Goal: Task Accomplishment & Management: Manage account settings

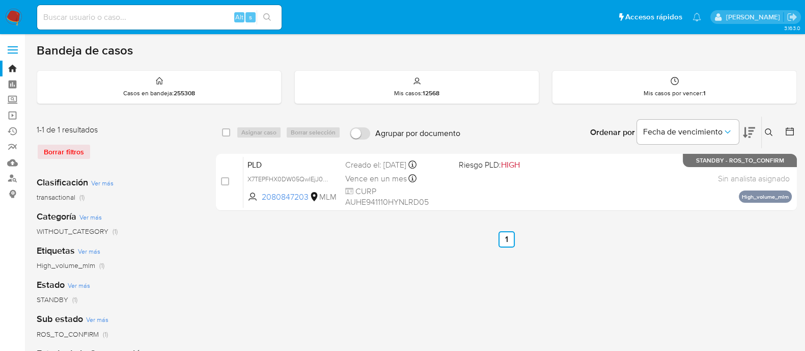
drag, startPoint x: 775, startPoint y: 260, endPoint x: 699, endPoint y: 243, distance: 78.3
click at [775, 260] on div "select-all-cases-checkbox Asignar caso Borrar selección Agrupar por documento O…" at bounding box center [506, 339] width 581 height 447
click at [146, 13] on input at bounding box center [159, 17] width 244 height 13
paste input "1385996619"
type input "1385996619"
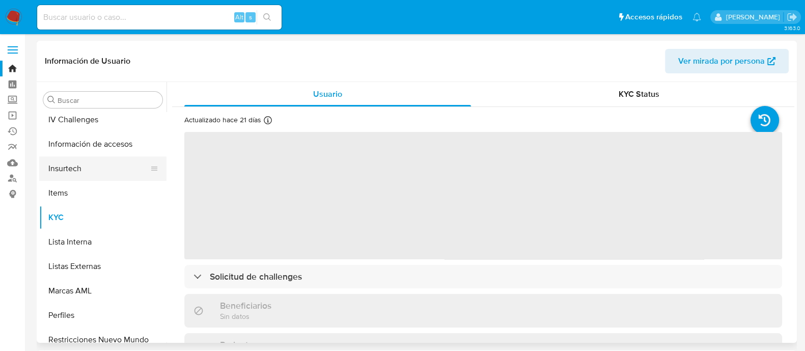
select select "10"
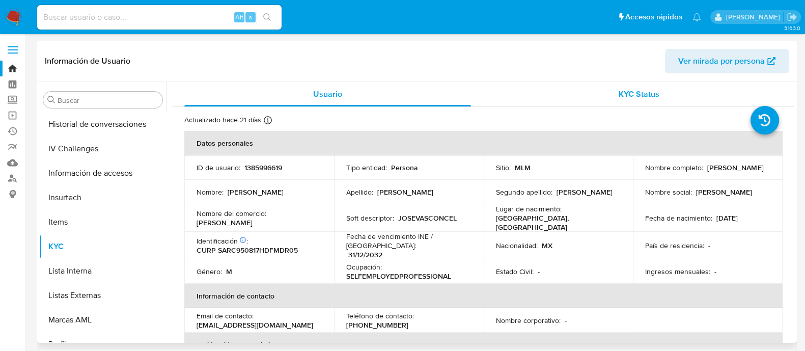
click at [647, 95] on span "KYC Status" at bounding box center [639, 94] width 41 height 12
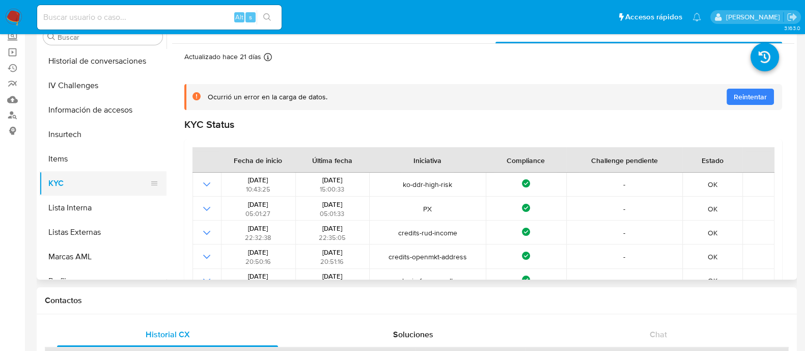
scroll to position [249, 0]
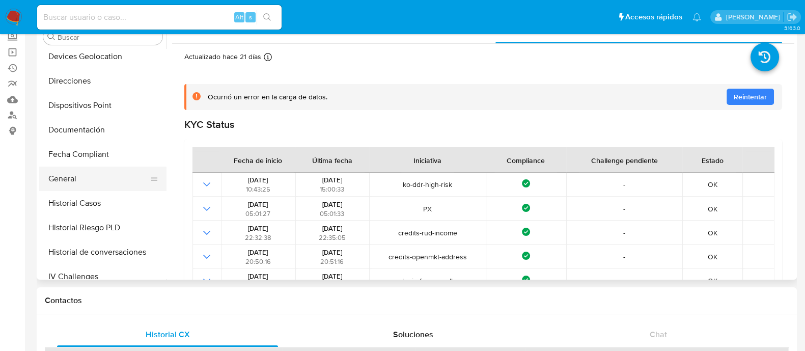
click at [87, 178] on button "General" at bounding box center [98, 178] width 119 height 24
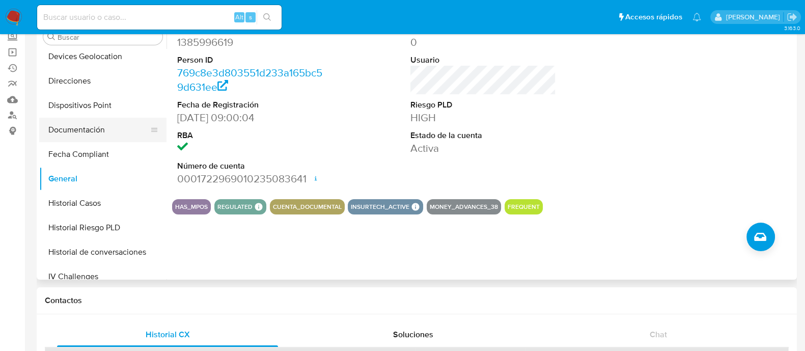
click at [86, 136] on button "Documentación" at bounding box center [98, 130] width 119 height 24
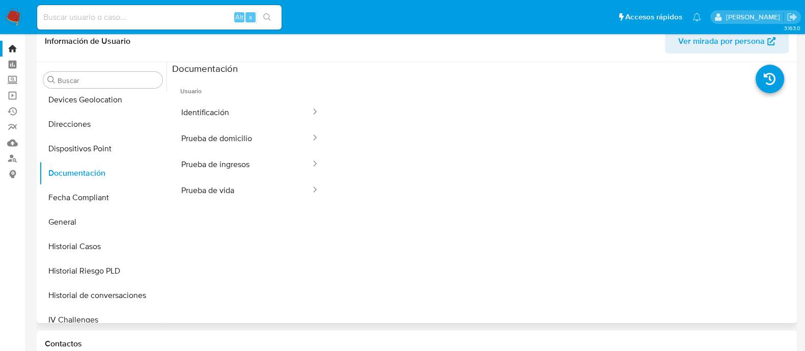
scroll to position [0, 0]
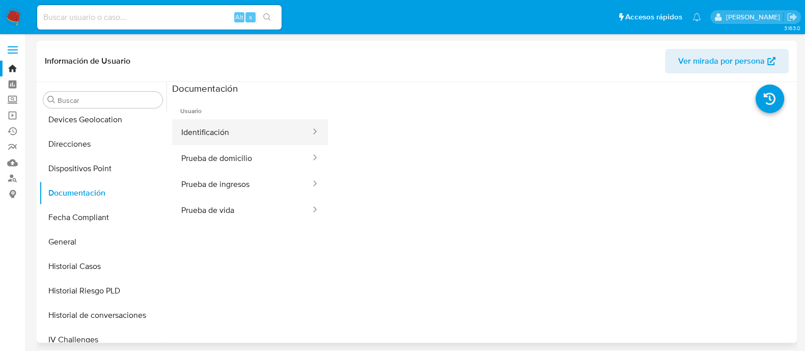
click at [270, 139] on button "Identificación" at bounding box center [242, 132] width 140 height 26
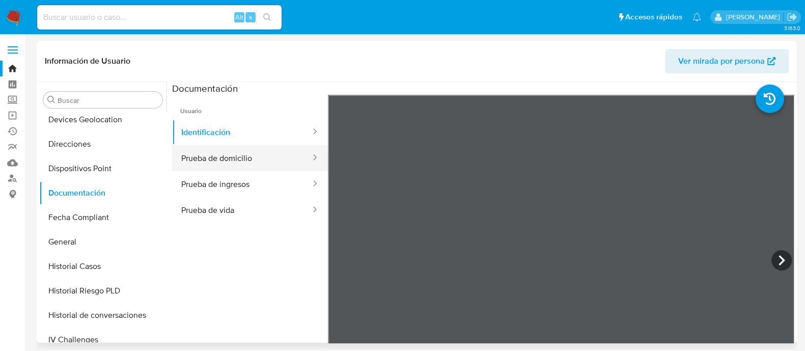
click at [260, 160] on button "Prueba de domicilio" at bounding box center [242, 158] width 140 height 26
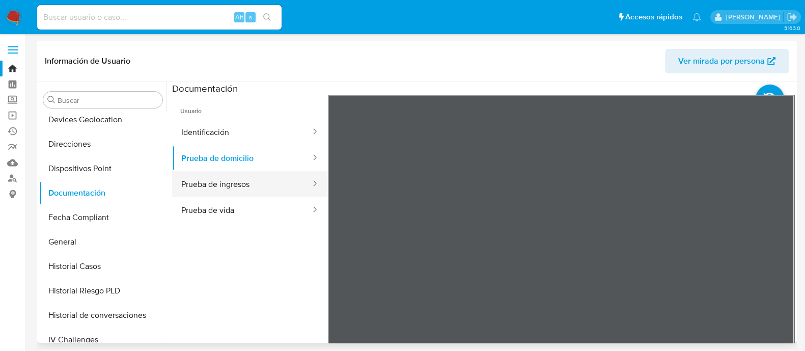
click at [241, 186] on button "Prueba de ingresos" at bounding box center [242, 184] width 140 height 26
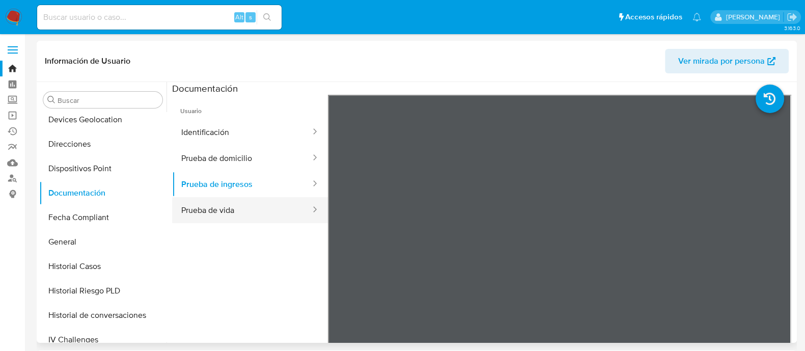
click at [236, 207] on button "Prueba de vida" at bounding box center [242, 210] width 140 height 26
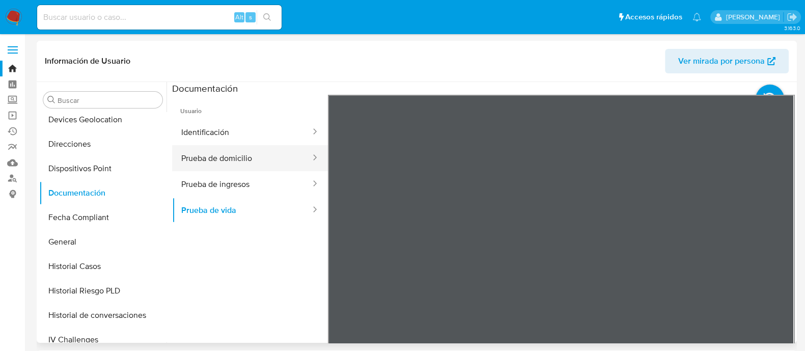
click at [248, 159] on button "Prueba de domicilio" at bounding box center [242, 158] width 140 height 26
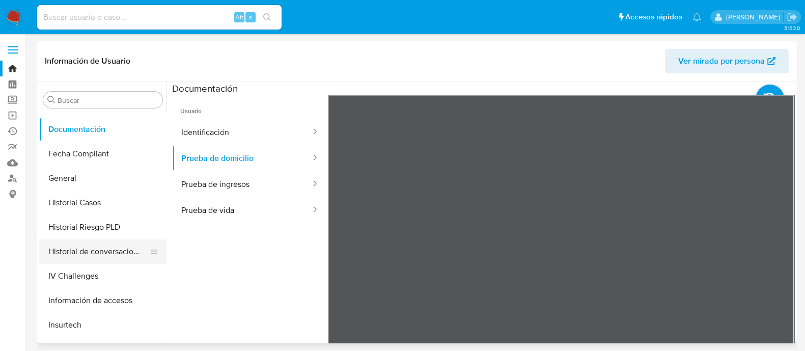
scroll to position [376, 0]
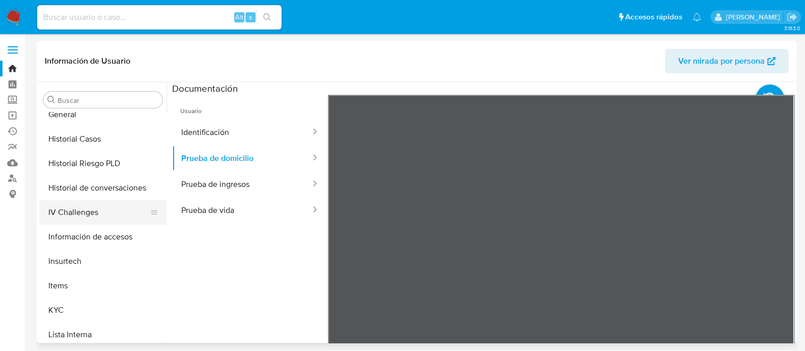
click at [89, 211] on button "IV Challenges" at bounding box center [98, 212] width 119 height 24
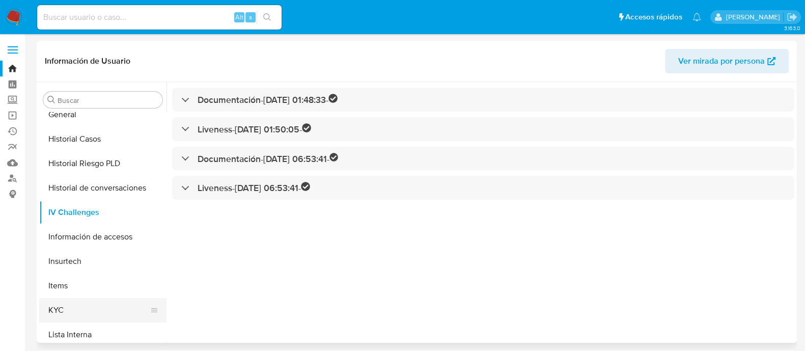
click at [87, 301] on button "KYC" at bounding box center [98, 310] width 119 height 24
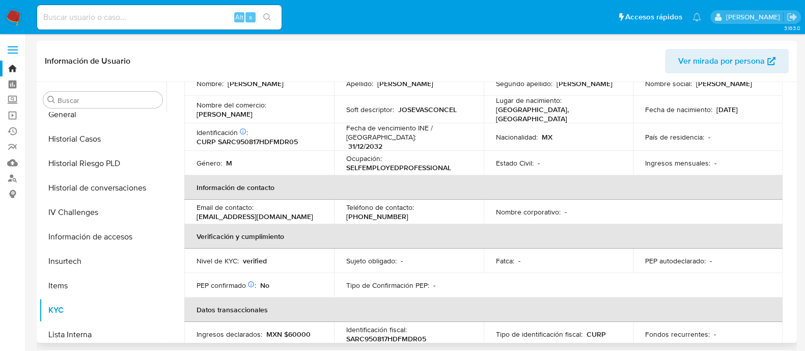
scroll to position [57, 0]
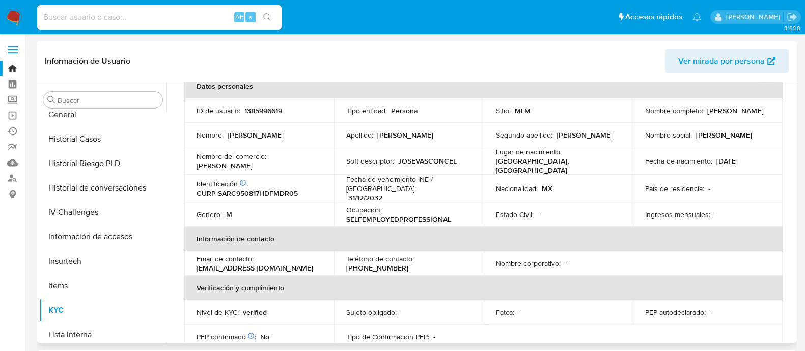
click at [731, 51] on span "Ver mirada por persona" at bounding box center [721, 61] width 87 height 24
click at [10, 14] on img at bounding box center [13, 17] width 17 height 17
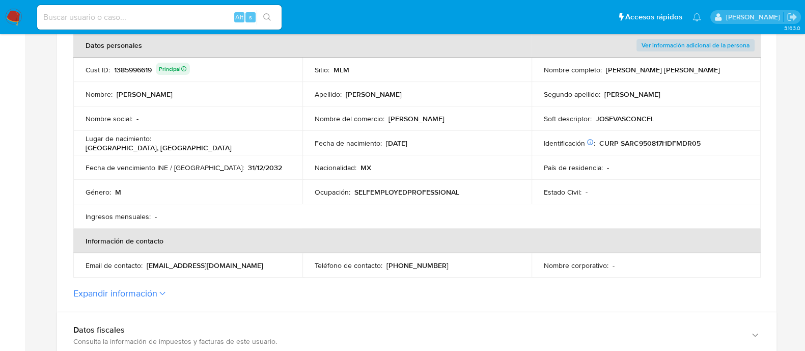
scroll to position [191, 0]
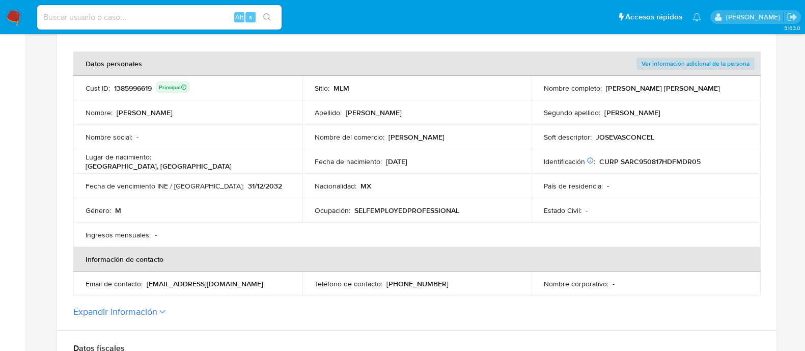
click at [100, 307] on button "Expandir información" at bounding box center [115, 311] width 84 height 11
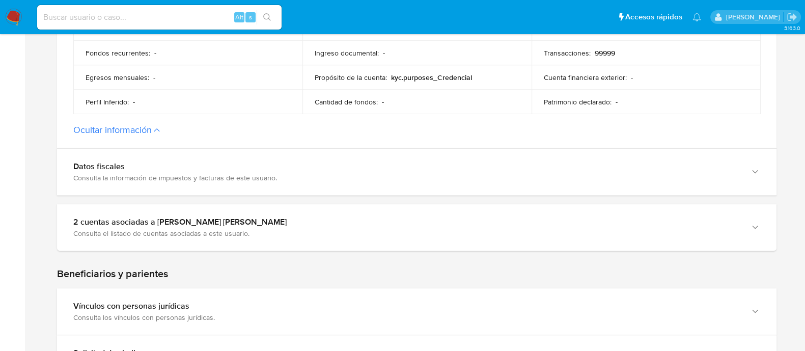
scroll to position [636, 0]
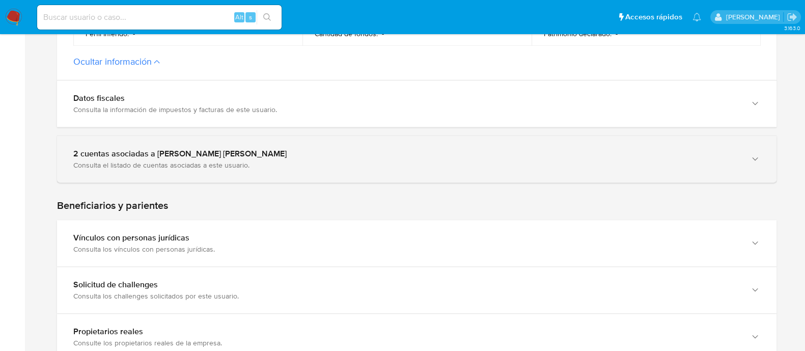
click at [284, 157] on div "2 cuentas asociadas a [PERSON_NAME] [PERSON_NAME]" at bounding box center [406, 154] width 667 height 10
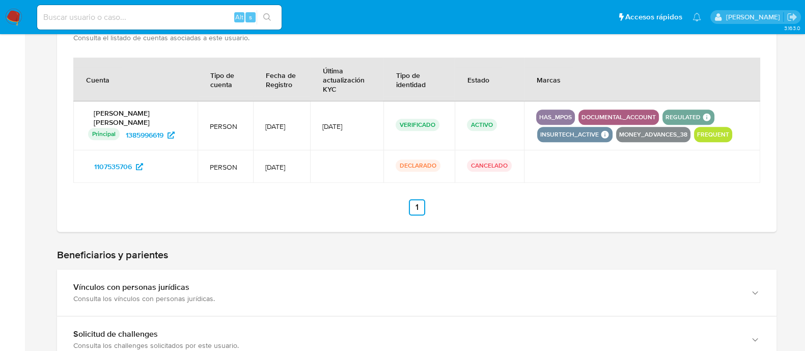
scroll to position [891, 0]
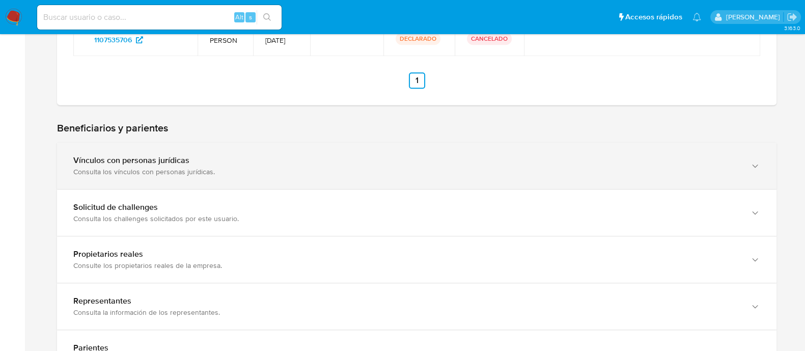
click at [286, 163] on div "Vínculos con personas jurídicas" at bounding box center [406, 160] width 667 height 10
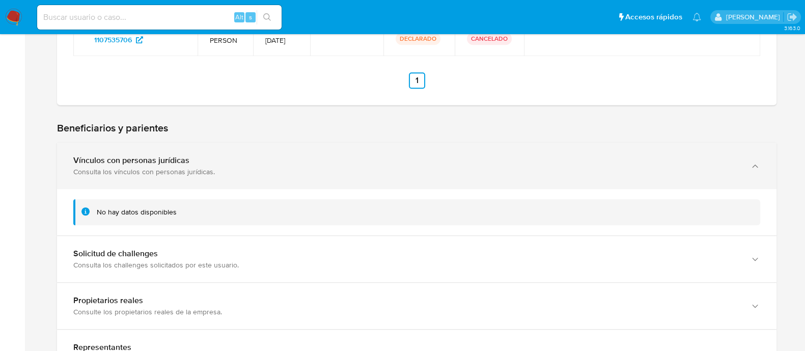
scroll to position [1018, 0]
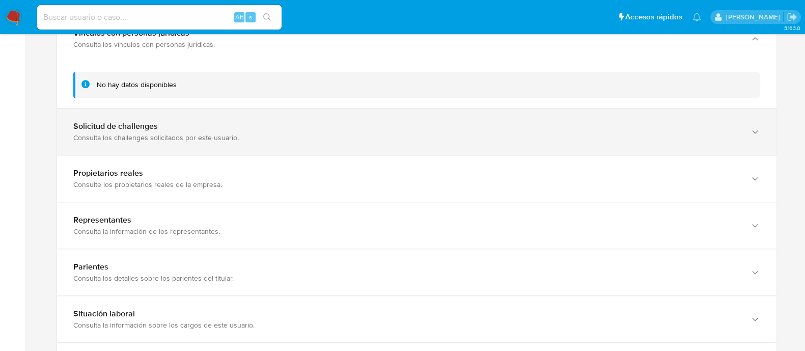
click at [327, 136] on div "Consulta los challenges solicitados por este usuario." at bounding box center [406, 137] width 667 height 9
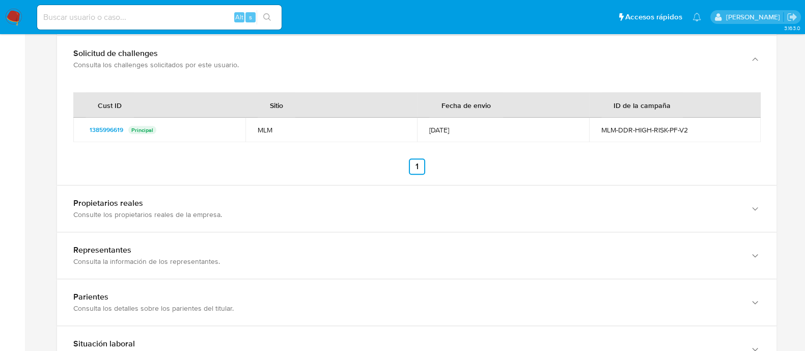
scroll to position [1146, 0]
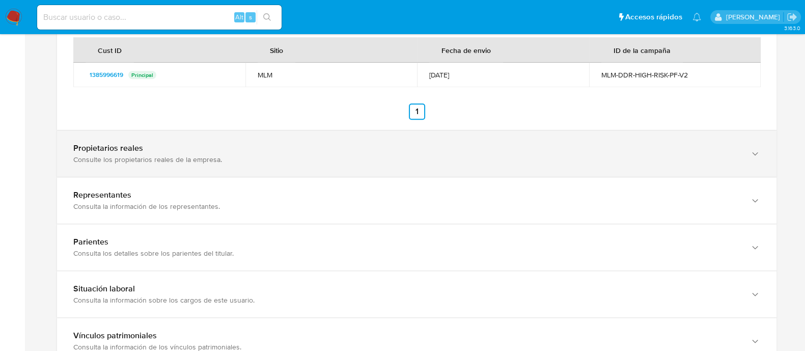
click at [360, 157] on div "Consulte los propietarios reales de la empresa." at bounding box center [406, 159] width 667 height 9
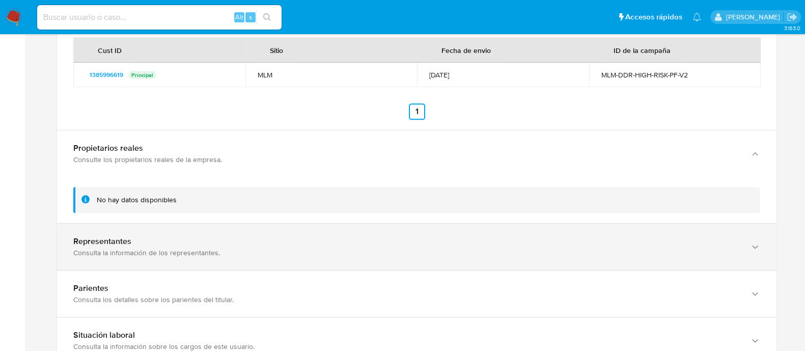
click at [390, 248] on div "Consulta la información de los representantes." at bounding box center [406, 252] width 667 height 9
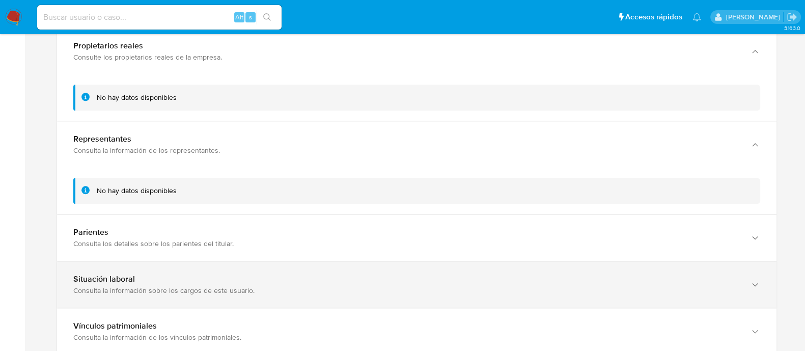
scroll to position [1337, 0]
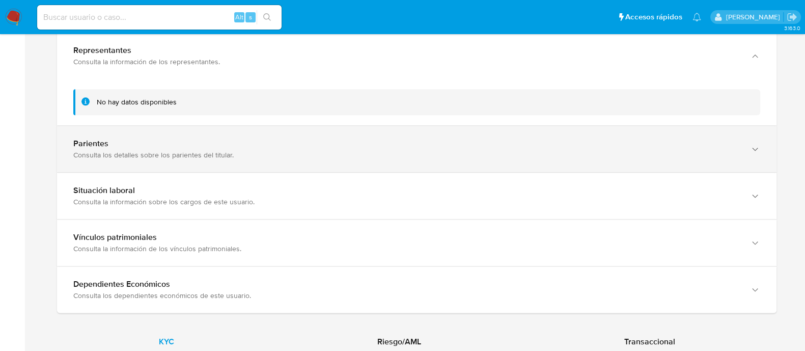
click at [377, 161] on div "Parientes Consulta los detalles sobre los parientes del titular." at bounding box center [416, 149] width 719 height 46
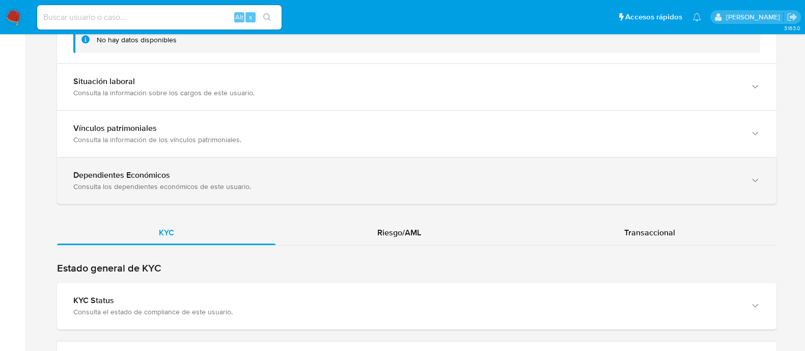
scroll to position [1464, 0]
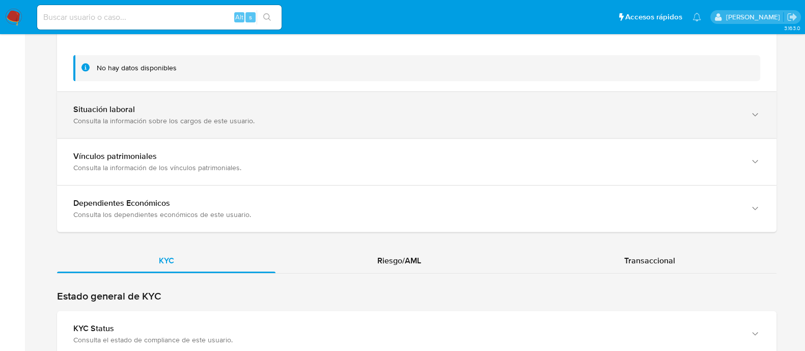
click at [435, 113] on div "Situación laboral" at bounding box center [406, 109] width 667 height 10
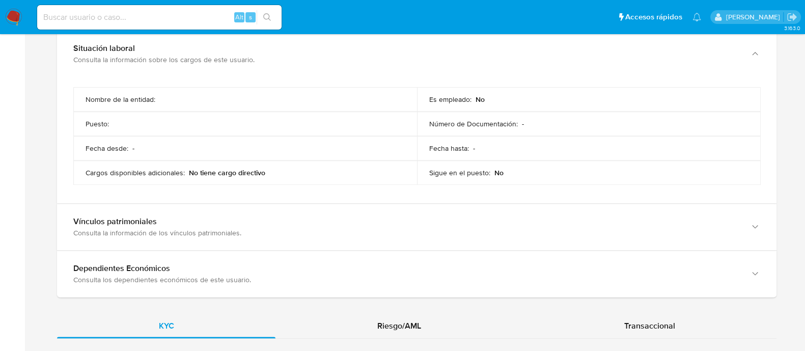
scroll to position [1591, 0]
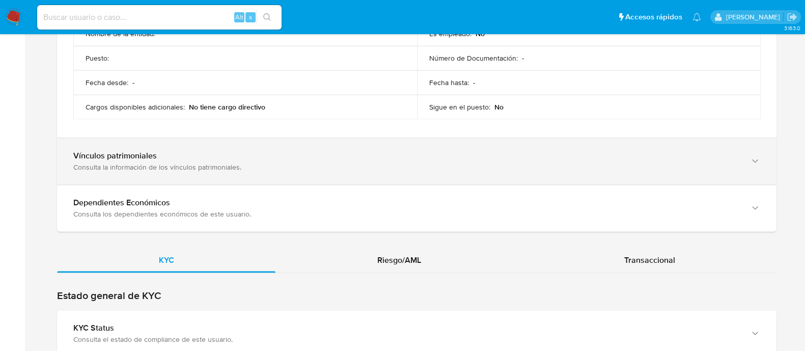
click at [418, 153] on div "Vínculos patrimoniales" at bounding box center [406, 156] width 667 height 10
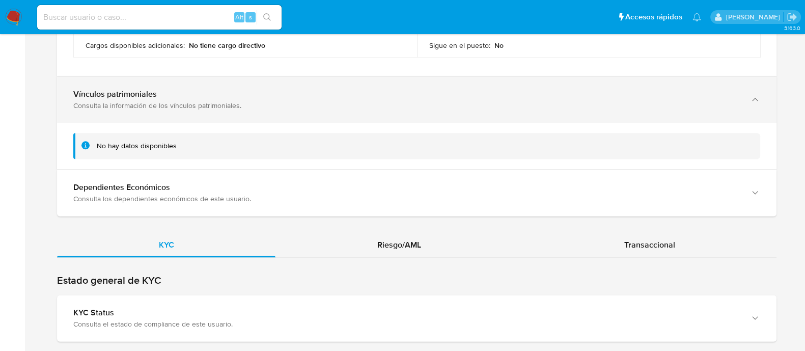
scroll to position [1718, 0]
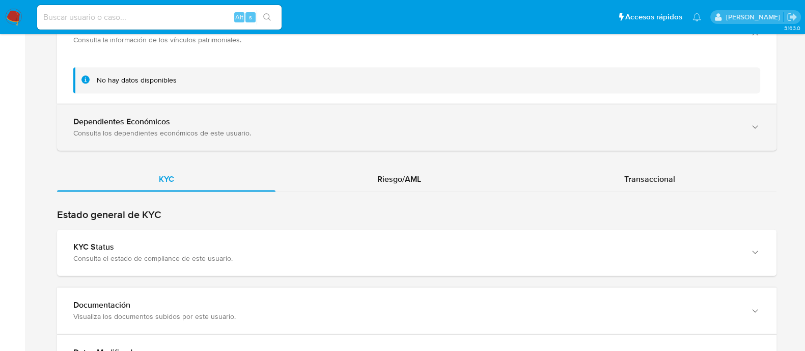
click at [422, 106] on div "Dependientes Económicos Consulta los dependientes económicos de este usuario." at bounding box center [416, 127] width 719 height 46
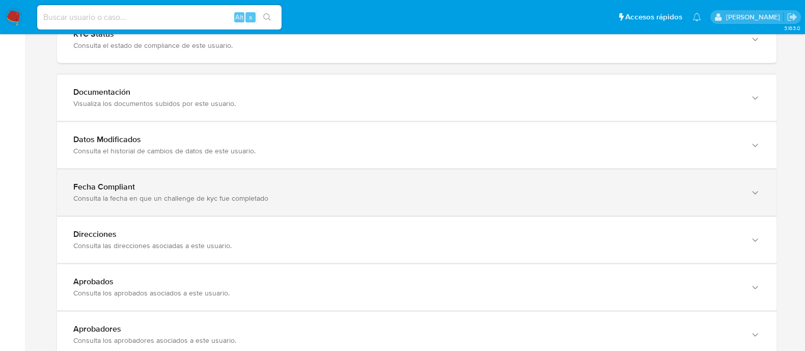
scroll to position [1909, 0]
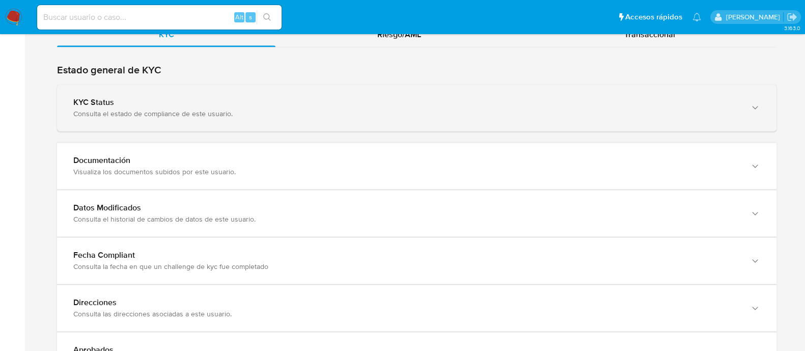
click at [743, 99] on div "KYC Status Consulta el estado de compliance de este usuario." at bounding box center [416, 108] width 719 height 46
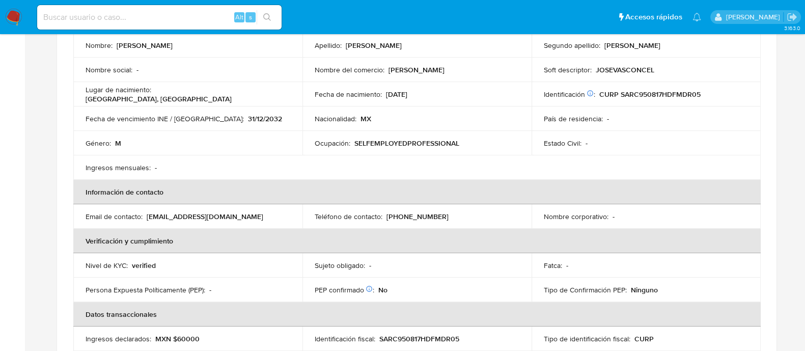
scroll to position [0, 0]
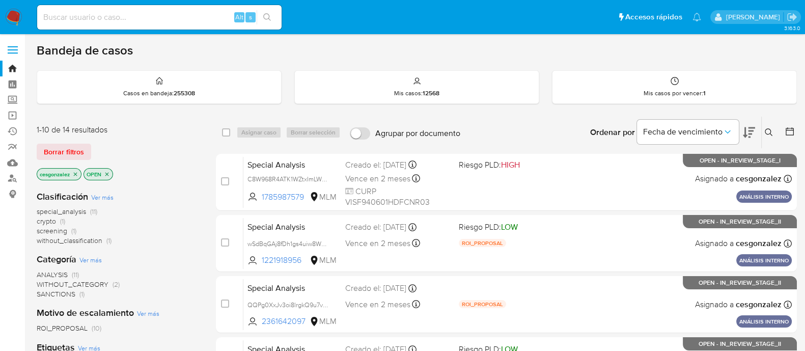
click at [75, 156] on span "Borrar filtros" at bounding box center [64, 152] width 40 height 14
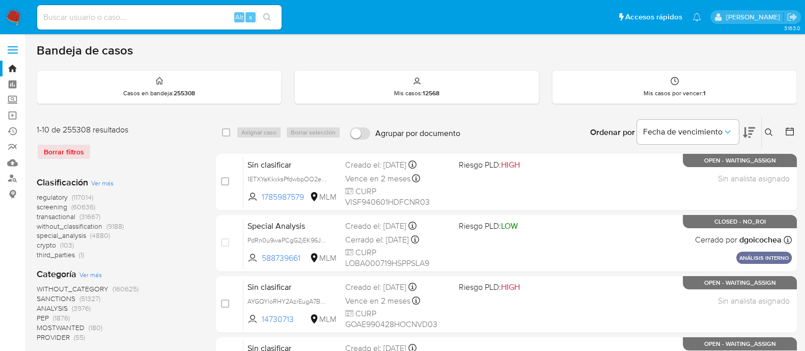
click at [769, 130] on icon at bounding box center [769, 132] width 8 height 8
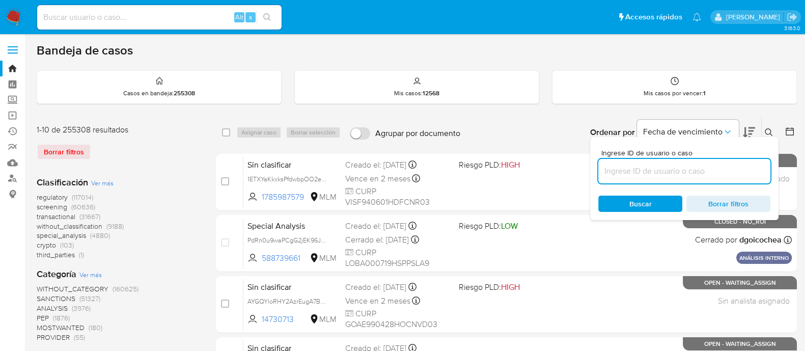
click at [648, 164] on input at bounding box center [684, 170] width 172 height 13
type input "X7TEPFHX0DW05QwIEjJ0Kgfk"
click at [642, 202] on div "Buscar Borrar filtros" at bounding box center [684, 204] width 172 height 16
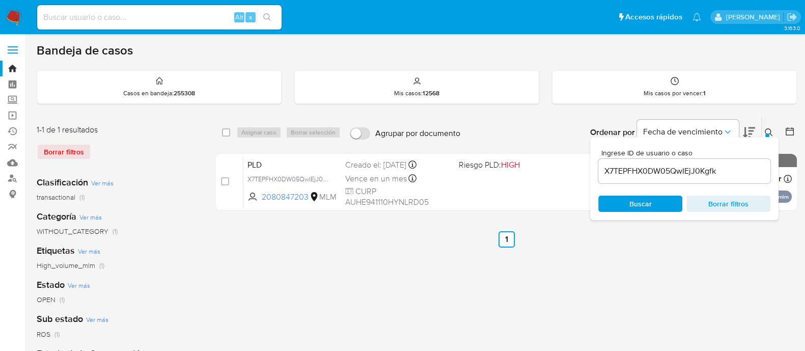
click at [764, 109] on div "Bandeja de casos Casos en bandeja : 255308 Mis casos : 12568 Mis casos por venc…" at bounding box center [417, 303] width 760 height 520
click at [767, 133] on div at bounding box center [767, 135] width 4 height 4
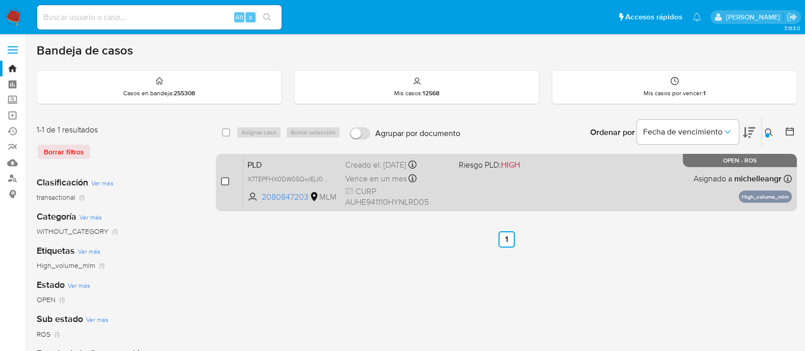
click at [224, 183] on input "checkbox" at bounding box center [225, 181] width 8 height 8
checkbox input "true"
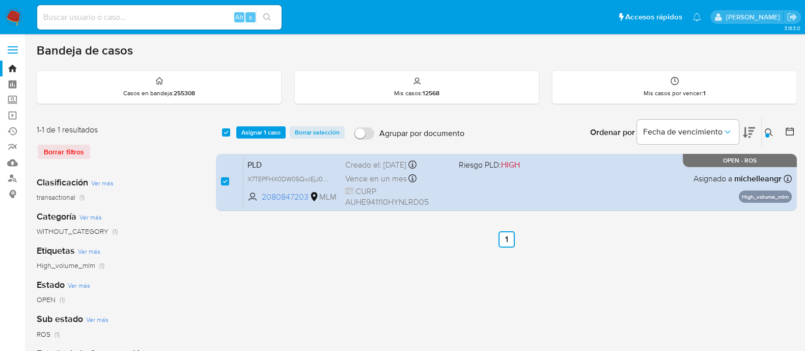
click at [254, 140] on div "select-all-cases-checkbox Asignar 1 caso Borrar selección Agrupar por documento…" at bounding box center [506, 133] width 581 height 32
click at [254, 137] on span "Asignar 1 caso" at bounding box center [260, 132] width 39 height 10
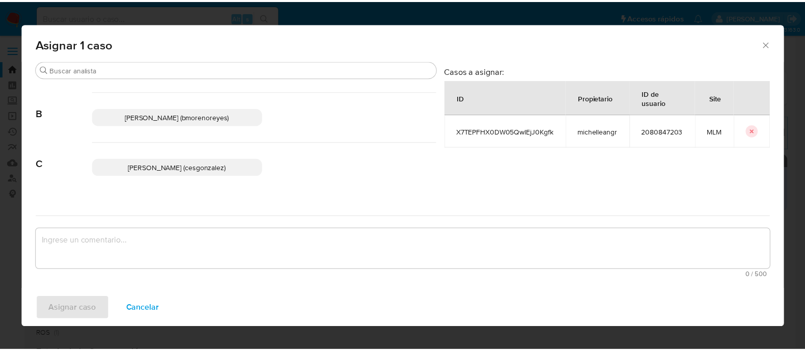
scroll to position [127, 0]
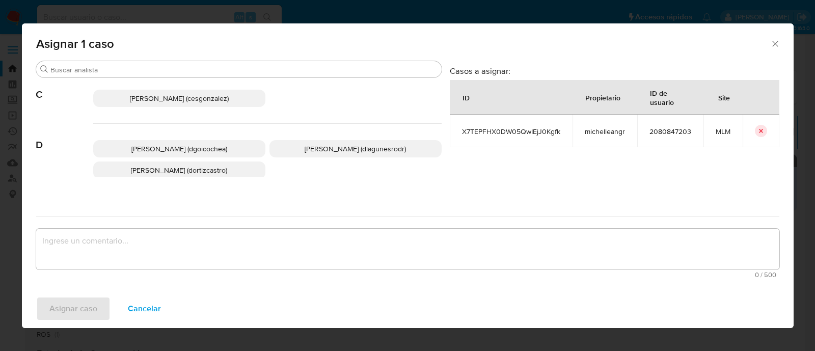
click at [212, 98] on span "Cesar Gonzalez (cesgonzalez)" at bounding box center [179, 98] width 99 height 10
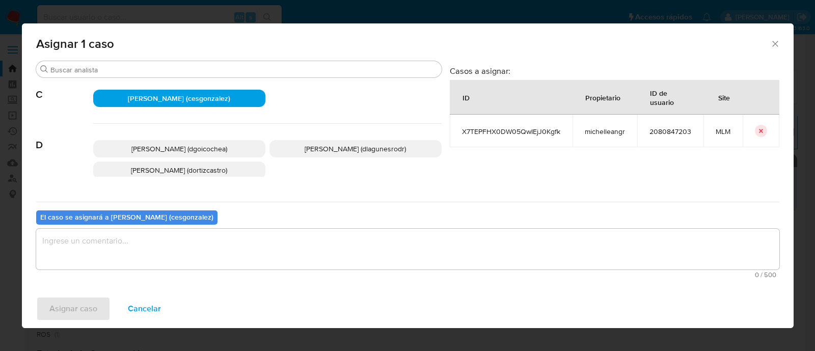
click at [132, 243] on textarea "assign-modal" at bounding box center [407, 249] width 743 height 41
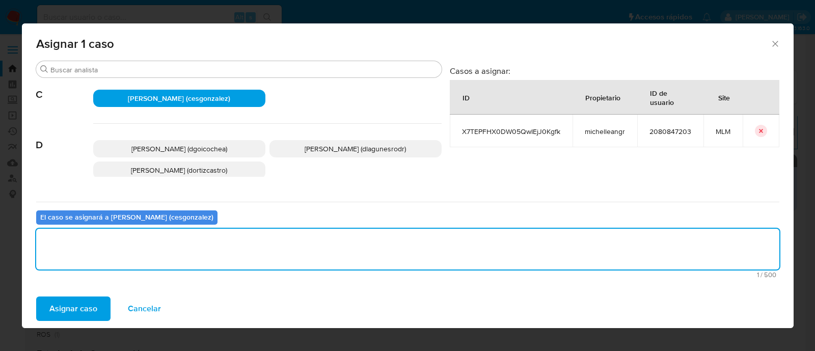
click at [88, 303] on span "Asignar caso" at bounding box center [73, 308] width 48 height 22
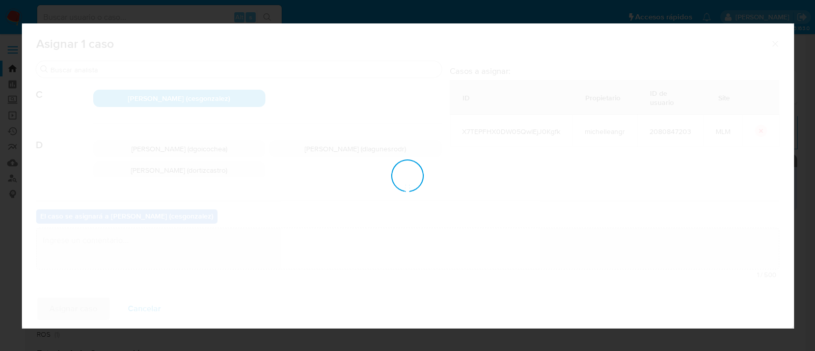
checkbox input "false"
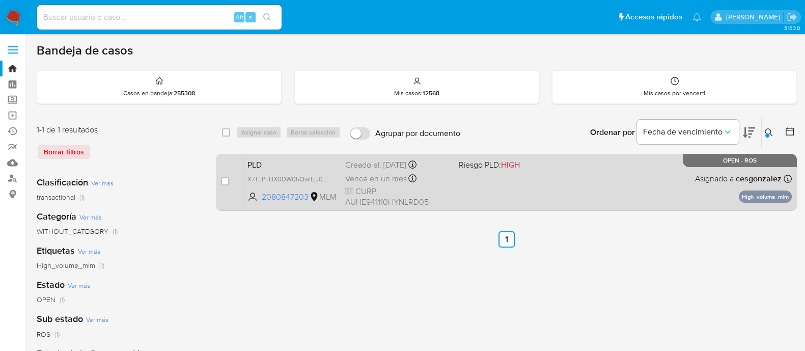
click at [396, 189] on span "CURP AUHE941110HYNLRD05" at bounding box center [397, 197] width 105 height 22
click at [384, 187] on span "CURP AUHE941110HYNLRD05" at bounding box center [397, 197] width 105 height 22
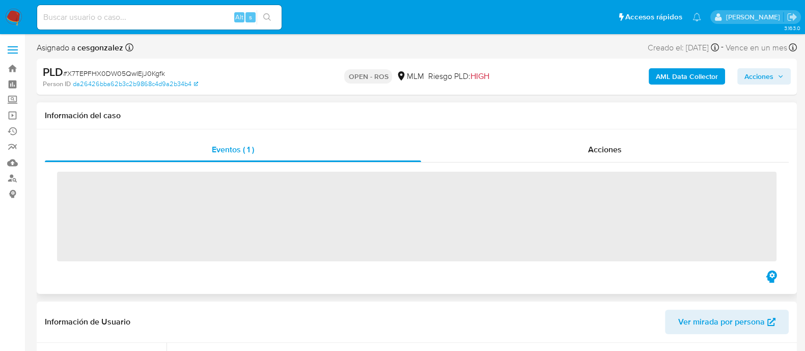
scroll to position [504, 0]
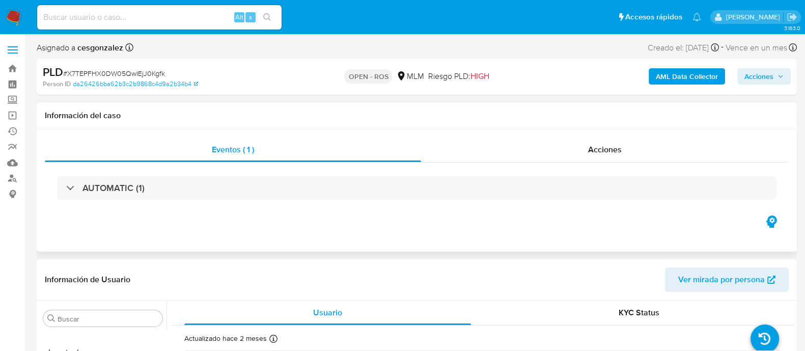
select select "10"
click at [606, 151] on span "Acciones" at bounding box center [605, 150] width 34 height 12
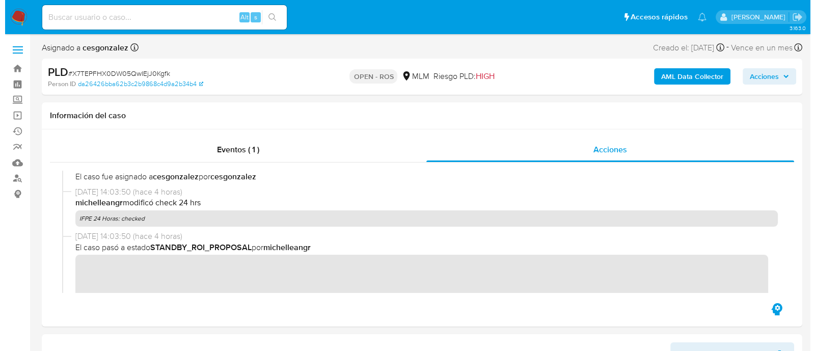
scroll to position [382, 0]
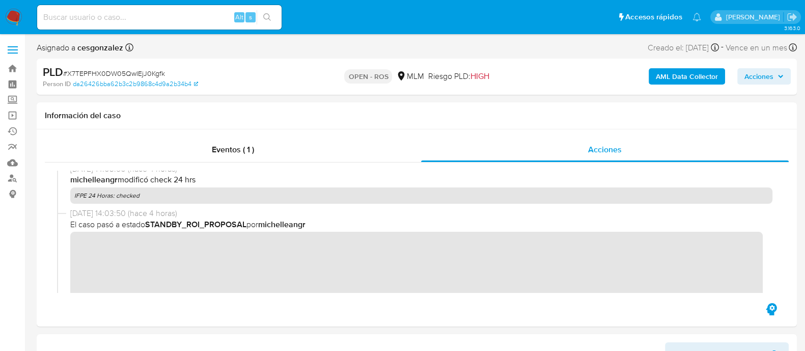
click at [759, 80] on span "Acciones" at bounding box center [758, 76] width 29 height 16
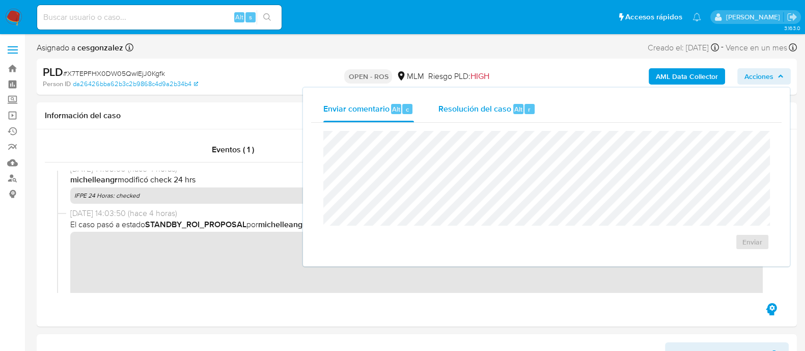
click at [463, 111] on span "Resolución del caso" at bounding box center [474, 109] width 73 height 12
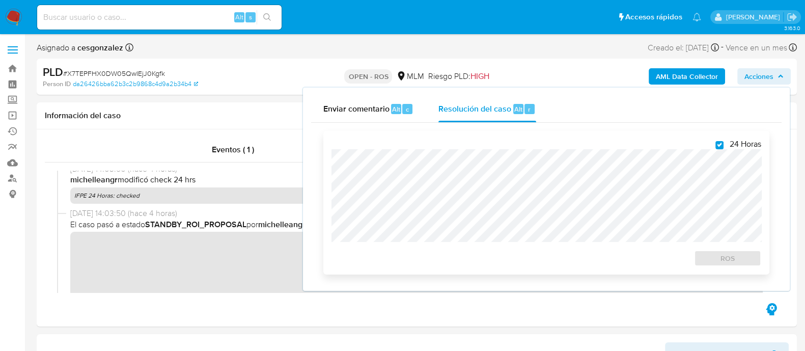
checkbox input "true"
click at [751, 261] on span "ROS" at bounding box center [727, 258] width 53 height 14
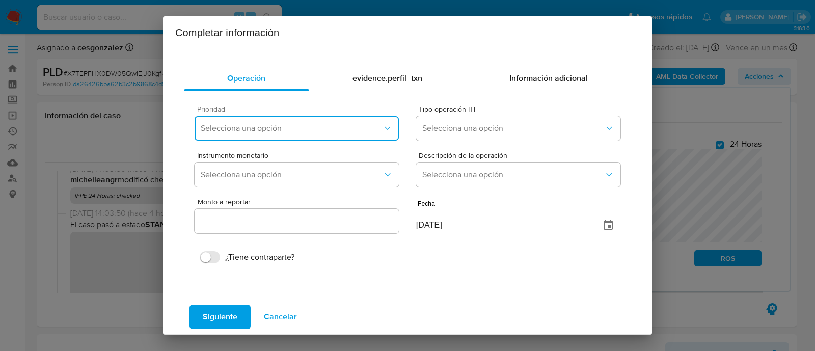
click at [334, 136] on button "Selecciona una opción" at bounding box center [297, 128] width 204 height 24
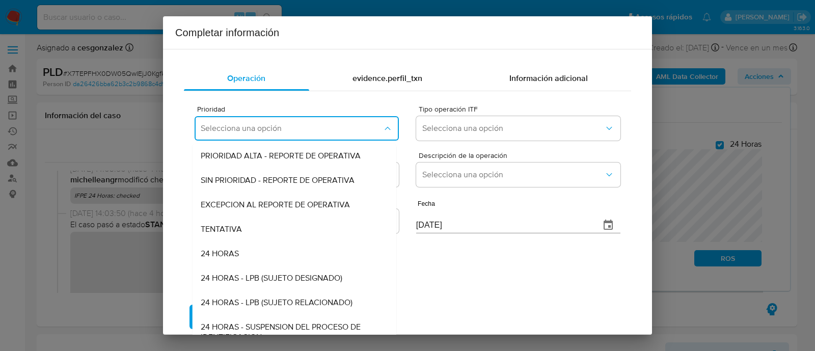
click at [261, 251] on div "24 HORAS" at bounding box center [294, 253] width 187 height 24
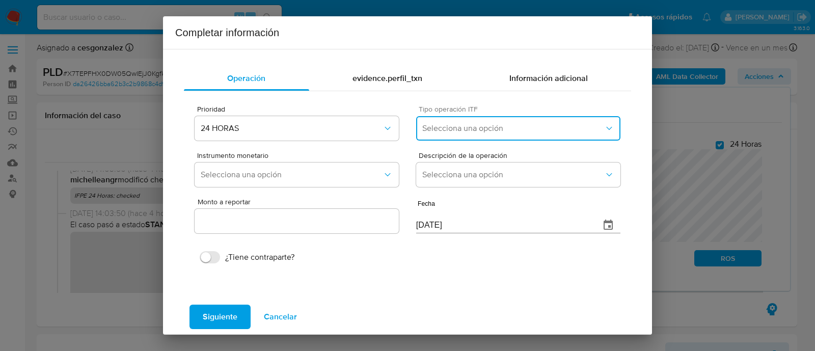
click at [458, 126] on span "Selecciona una opción" at bounding box center [513, 128] width 182 height 10
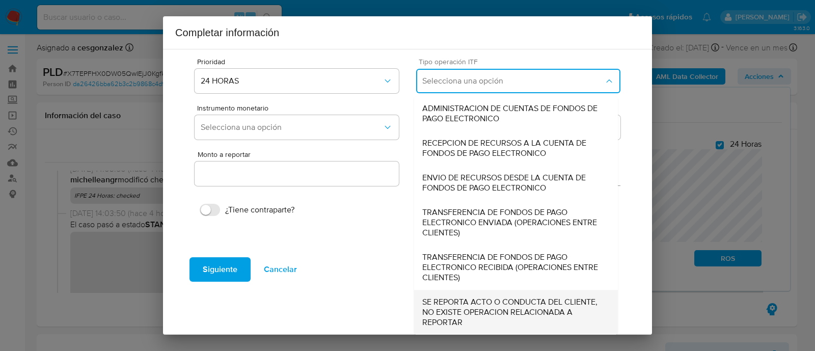
click at [466, 312] on span "SE REPORTA ACTO O CONDUCTA DEL CLIENTE, NO EXISTE OPERACION RELACIONADA A REPOR…" at bounding box center [515, 312] width 187 height 31
type input "0.00"
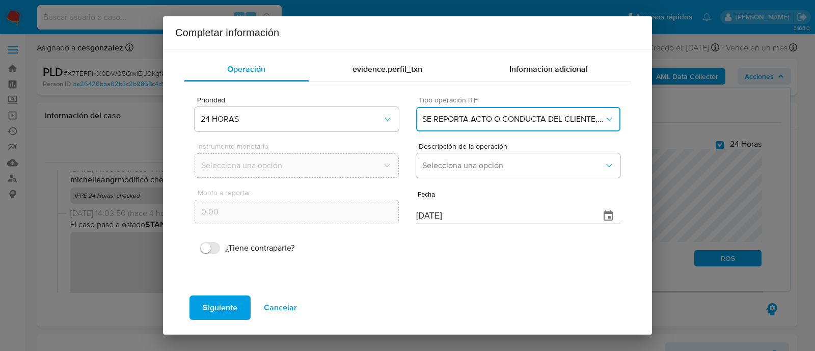
scroll to position [9, 0]
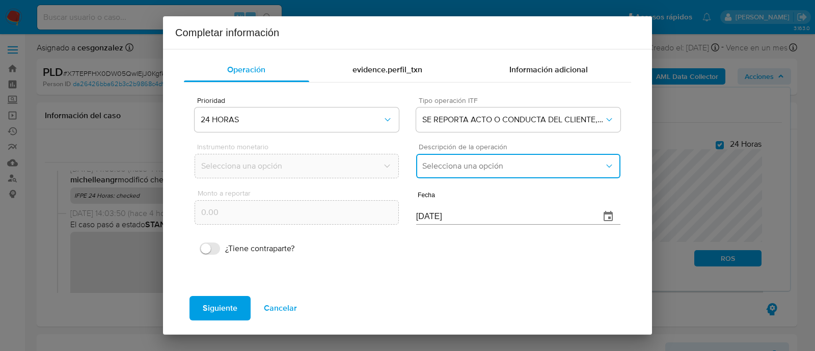
click at [463, 176] on button "Selecciona una opción" at bounding box center [518, 166] width 204 height 24
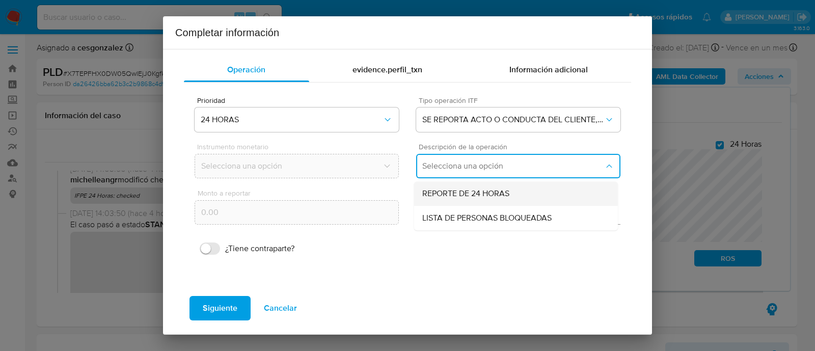
click at [466, 195] on span "REPORTE DE 24 HORAS" at bounding box center [465, 193] width 87 height 10
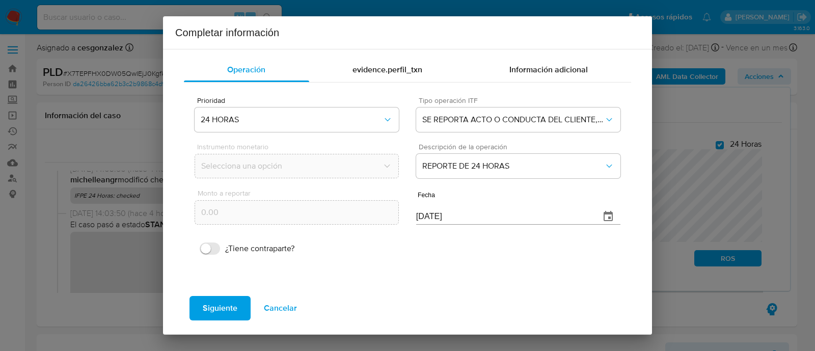
click at [430, 214] on input "[DATE]" at bounding box center [504, 216] width 176 height 16
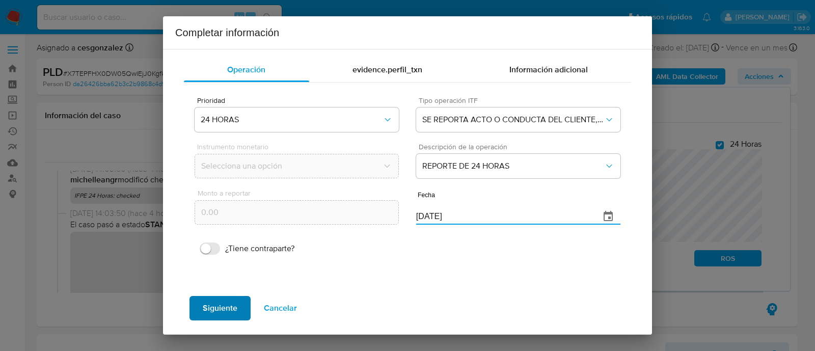
type input "27/08/2025"
click at [224, 303] on span "Siguiente" at bounding box center [220, 308] width 35 height 22
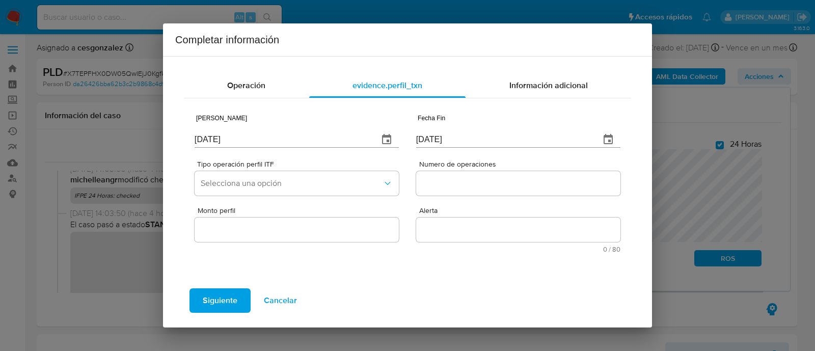
scroll to position [0, 0]
click at [239, 85] on span "Operación" at bounding box center [246, 85] width 38 height 12
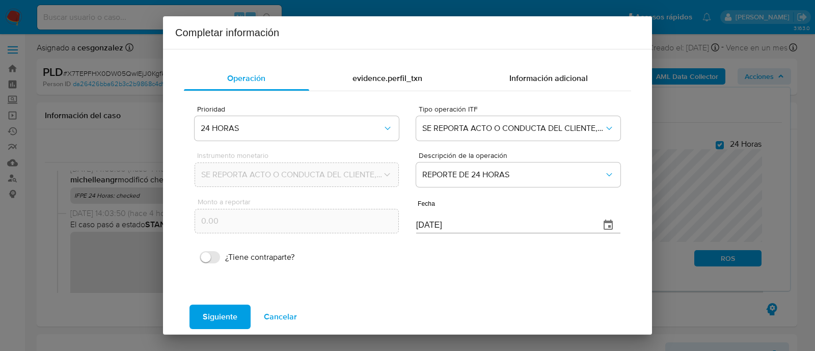
click at [419, 225] on input "27/08/2025" at bounding box center [504, 225] width 176 height 16
click at [458, 223] on input "28/78/202_" at bounding box center [504, 225] width 176 height 16
type input "28/08/2025"
click at [230, 314] on span "Siguiente" at bounding box center [220, 317] width 35 height 22
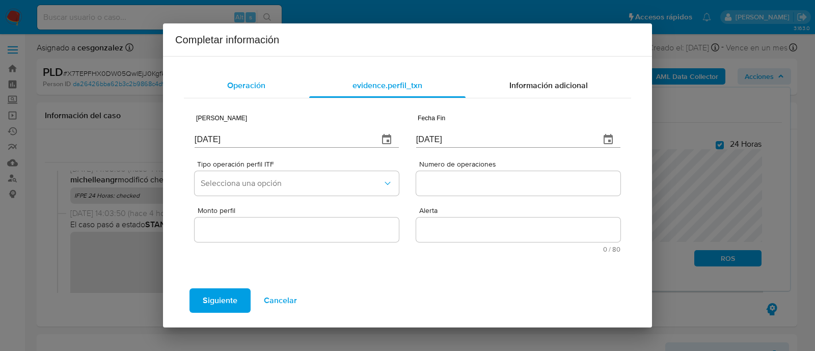
click at [235, 82] on span "Operación" at bounding box center [246, 85] width 38 height 12
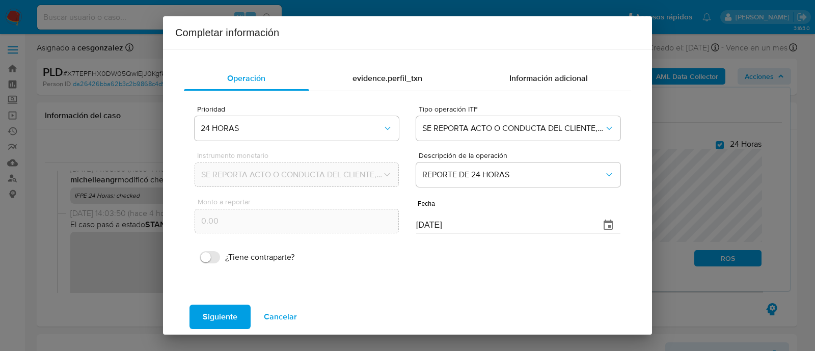
click at [238, 315] on button "Siguiente" at bounding box center [219, 316] width 61 height 24
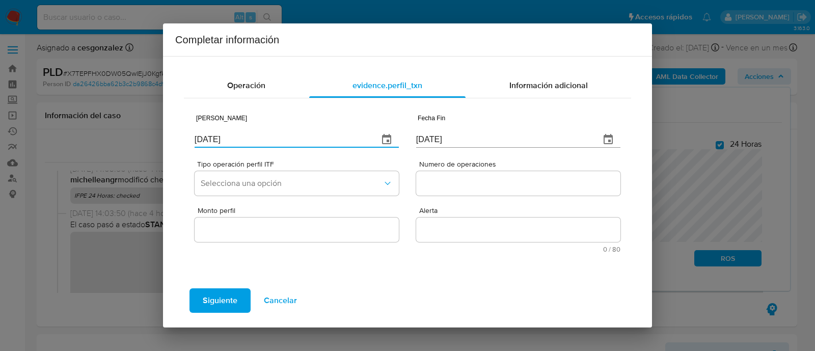
click at [260, 147] on input "15/10/2025" at bounding box center [283, 139] width 176 height 16
type input "28/08/2025"
type input "28/05/2025"
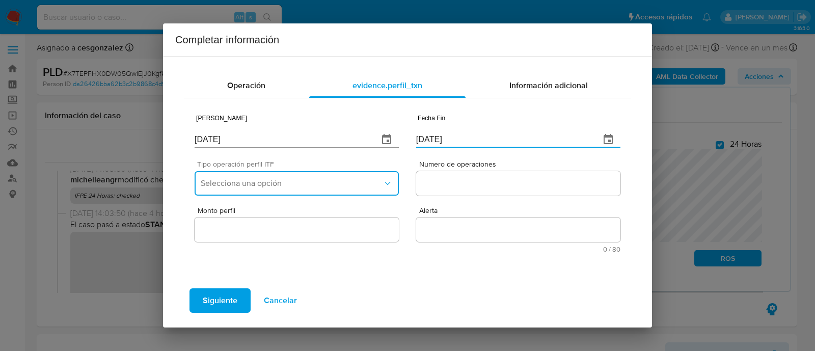
click at [252, 179] on span "Selecciona una opción" at bounding box center [292, 183] width 182 height 10
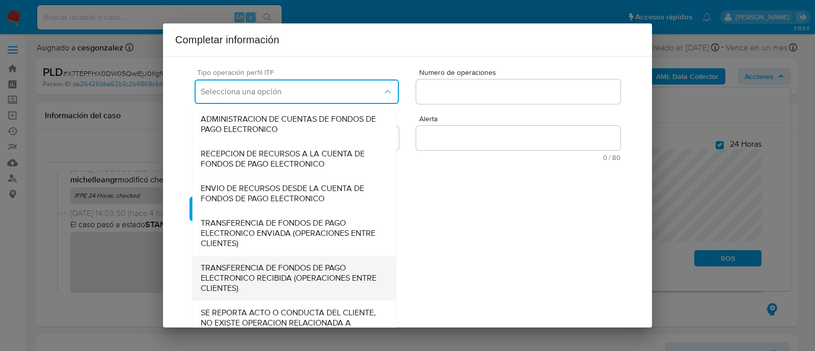
scroll to position [109, 0]
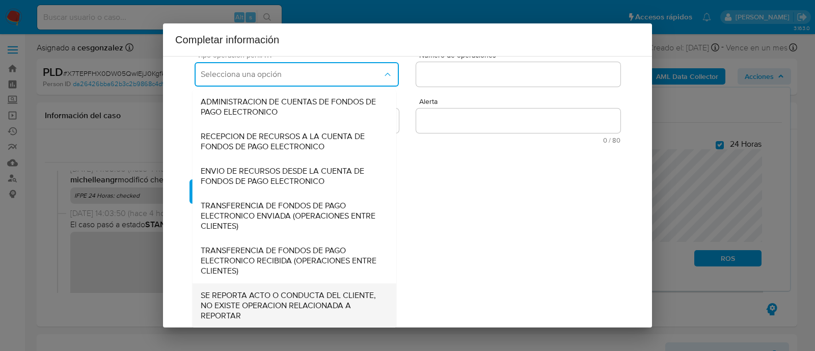
click at [257, 308] on span "SE REPORTA ACTO O CONDUCTA DEL CLIENTE, NO EXISTE OPERACION RELACIONADA A REPOR…" at bounding box center [294, 305] width 187 height 31
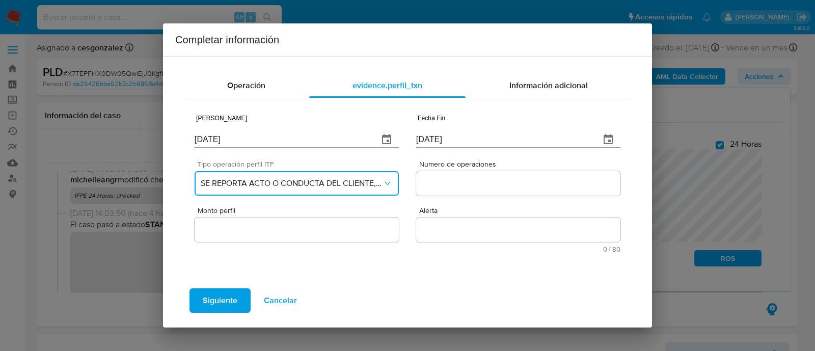
scroll to position [0, 0]
click at [487, 188] on input "Numero de operaciones" at bounding box center [518, 183] width 204 height 13
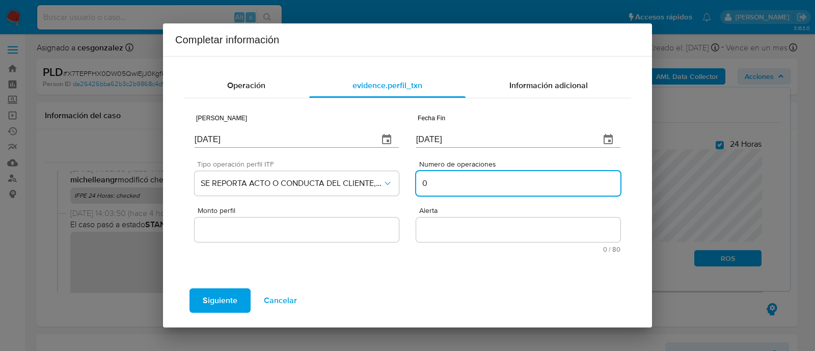
type input "0"
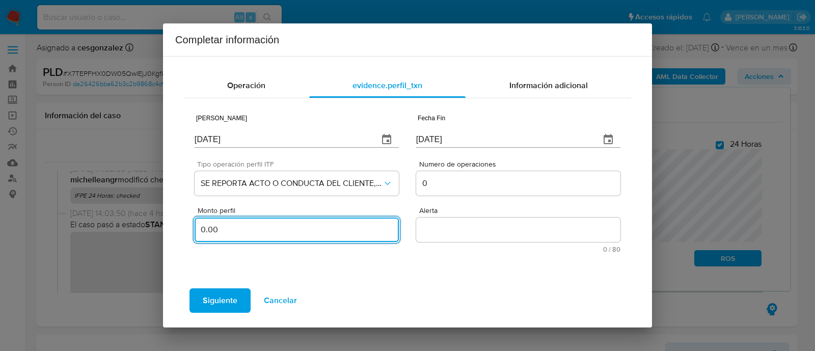
type input "0.00"
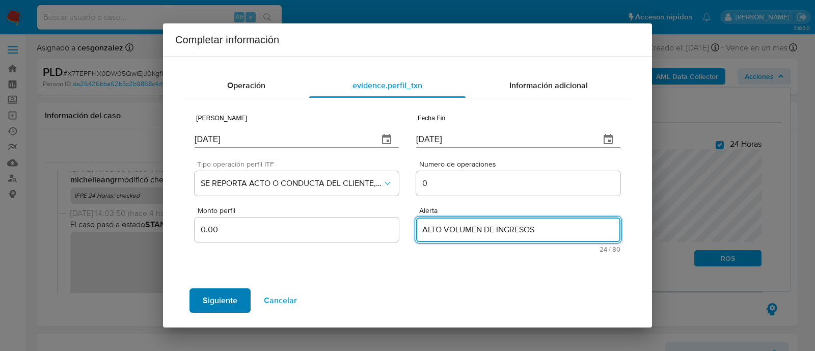
type textarea "ALTO VOLUMEN DE INGRESOS"
click at [228, 295] on span "Siguiente" at bounding box center [220, 300] width 35 height 22
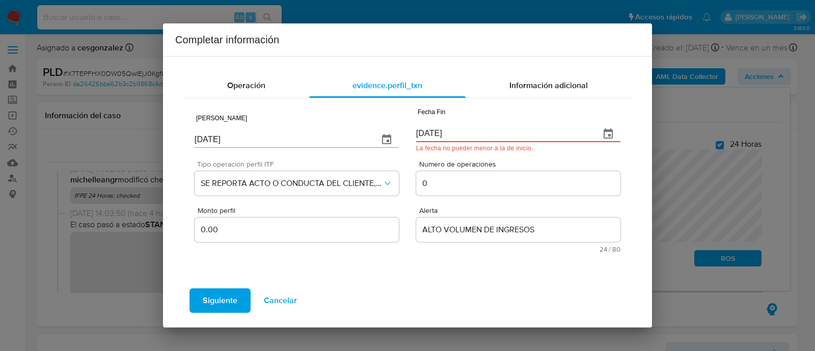
click at [435, 133] on input "28/05/2025" at bounding box center [504, 134] width 176 height 16
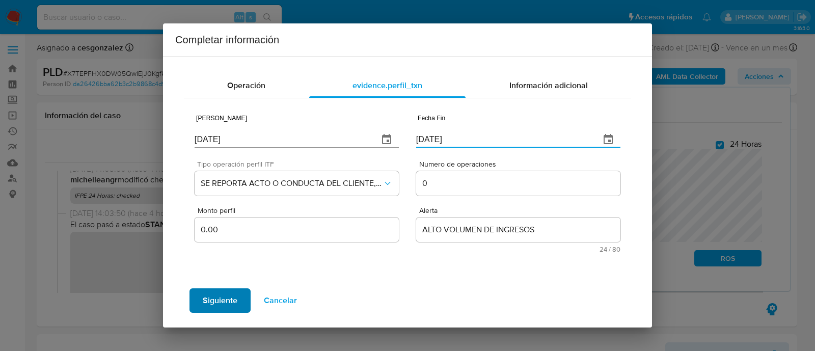
type input "28/08/2025"
click at [234, 302] on span "Siguiente" at bounding box center [220, 300] width 35 height 22
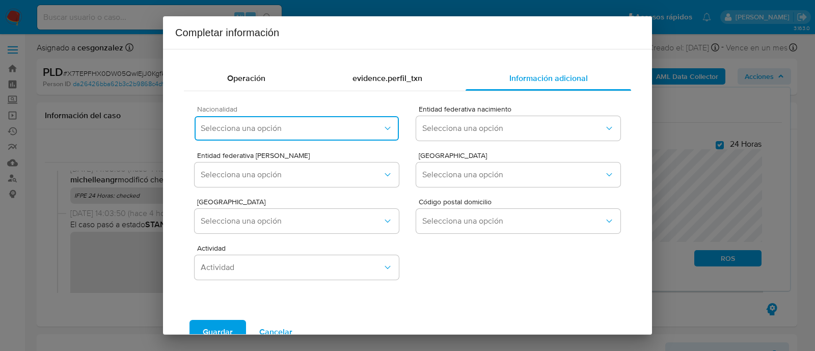
drag, startPoint x: 346, startPoint y: 133, endPoint x: 352, endPoint y: 132, distance: 6.3
click at [346, 133] on button "Selecciona una opción" at bounding box center [297, 128] width 204 height 24
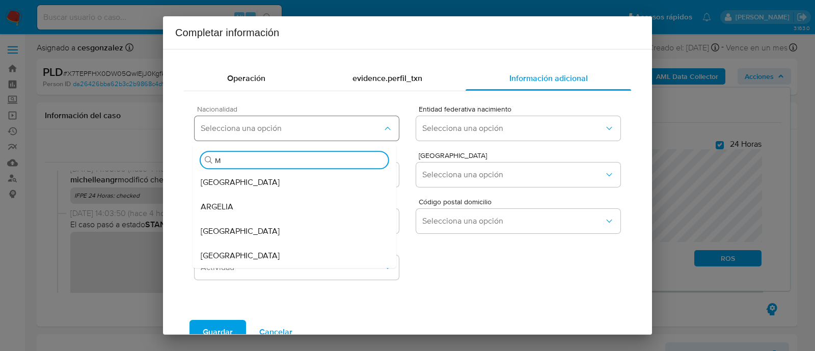
type input "ME"
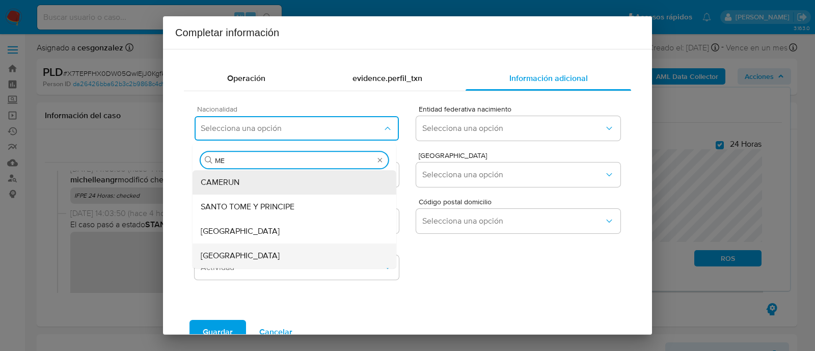
click at [224, 258] on span "MEXICO" at bounding box center [240, 256] width 79 height 10
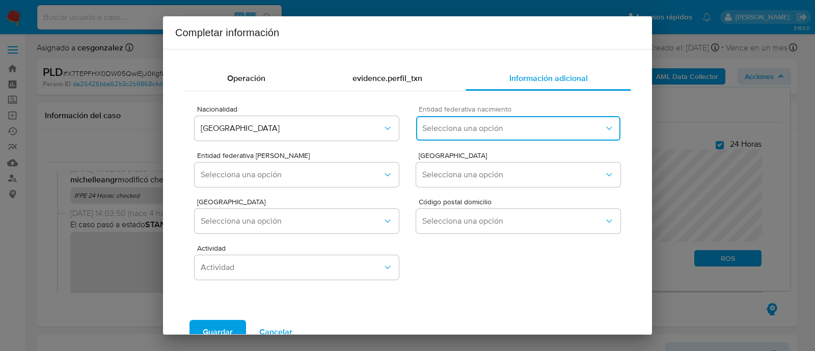
click at [463, 116] on button "Selecciona una opción" at bounding box center [518, 128] width 204 height 24
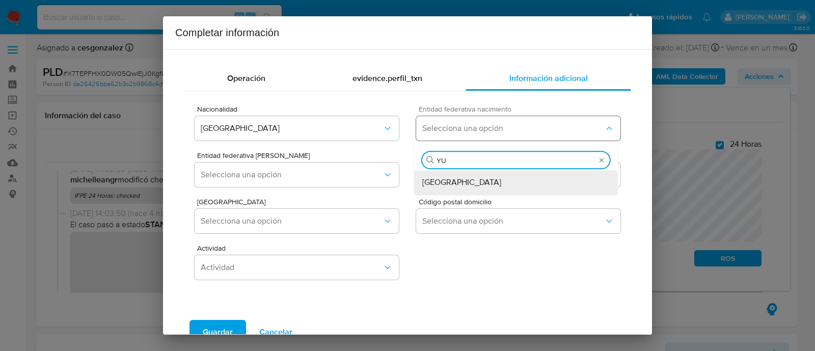
type input "YUC"
drag, startPoint x: 447, startPoint y: 183, endPoint x: 390, endPoint y: 172, distance: 58.1
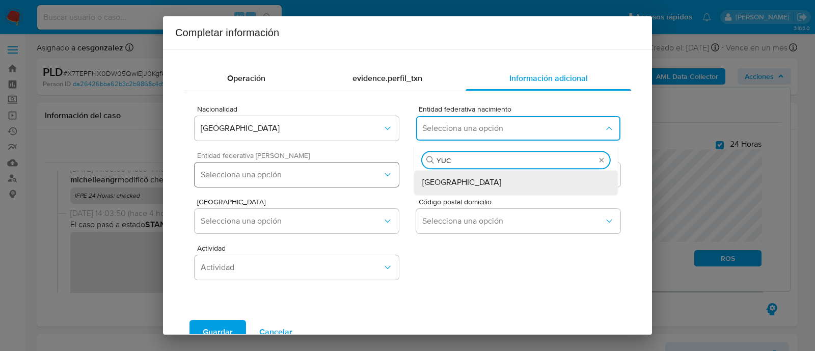
click at [447, 182] on div "Yucatán" at bounding box center [515, 182] width 187 height 24
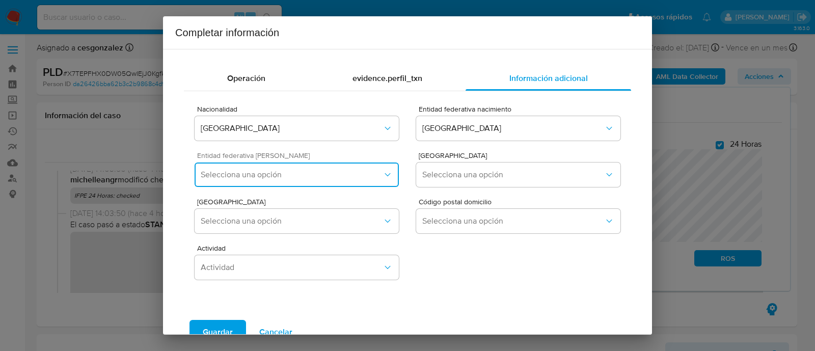
click at [362, 165] on button "Selecciona una opción" at bounding box center [297, 174] width 204 height 24
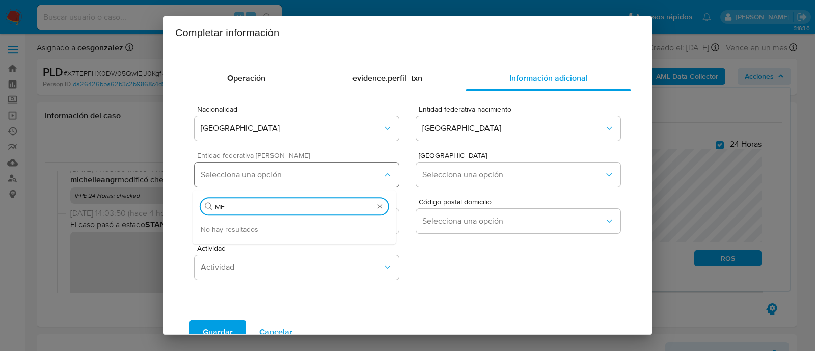
type input "M"
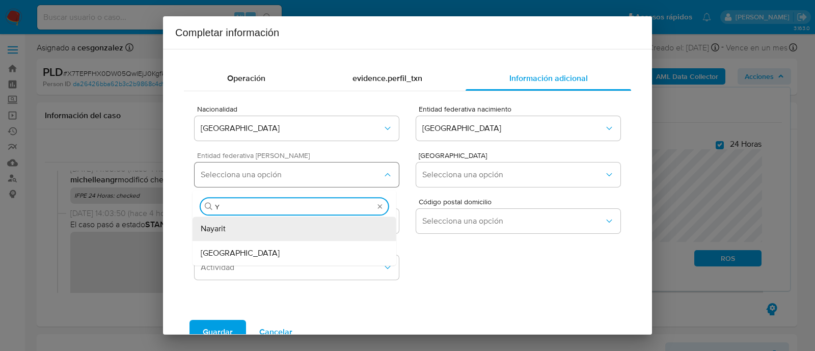
type input "YU"
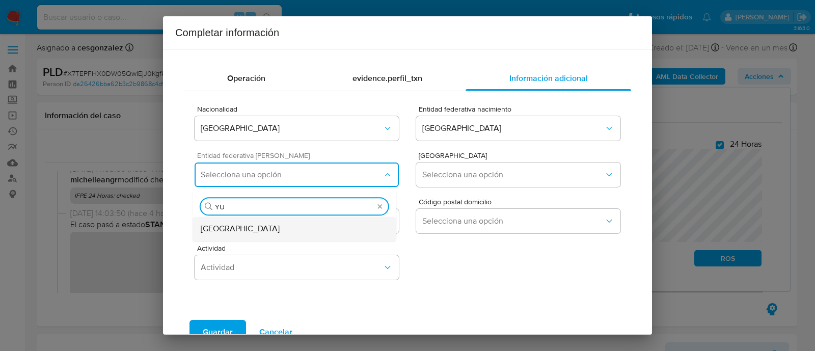
click at [340, 232] on div "Yucatán" at bounding box center [294, 228] width 187 height 24
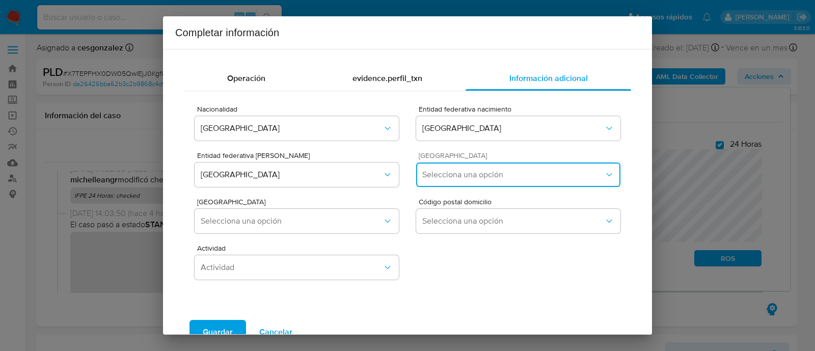
click at [510, 179] on button "Selecciona una opción" at bounding box center [518, 174] width 204 height 24
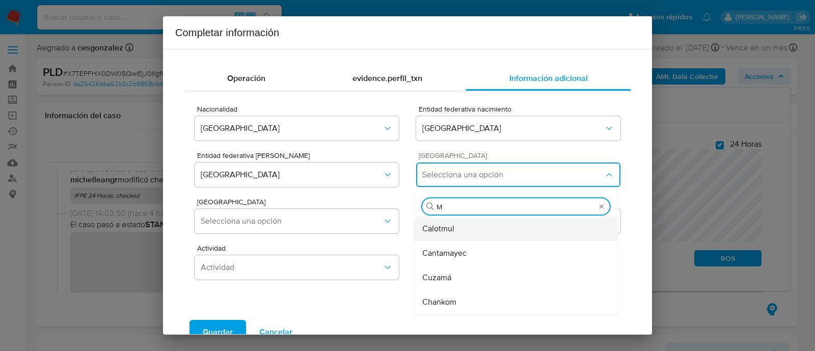
type input "MÉ"
click at [457, 241] on div "Tixméhuac" at bounding box center [515, 253] width 187 height 24
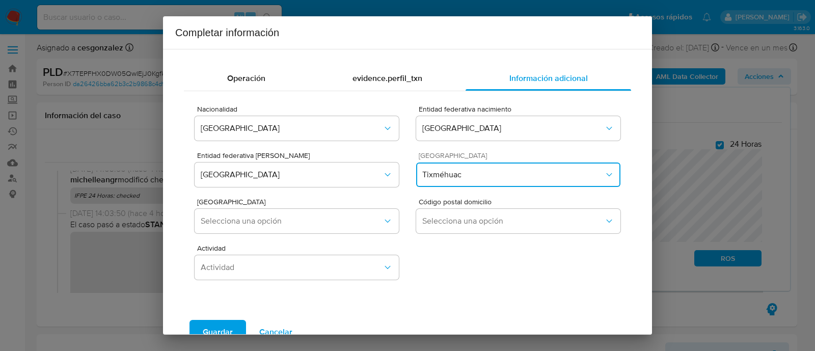
click at [466, 169] on button "Tixméhuac" at bounding box center [518, 174] width 204 height 24
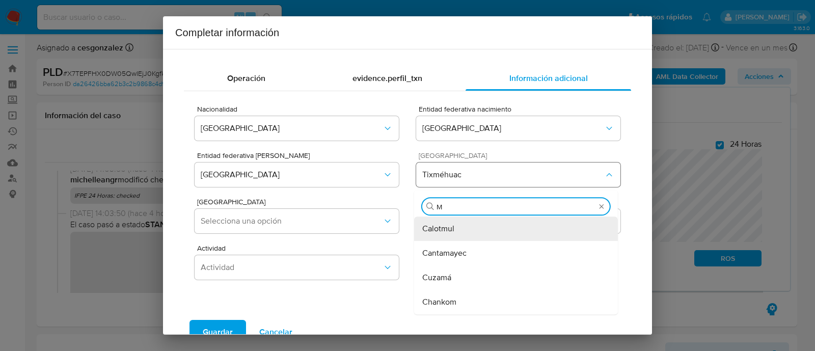
type input "MÉ"
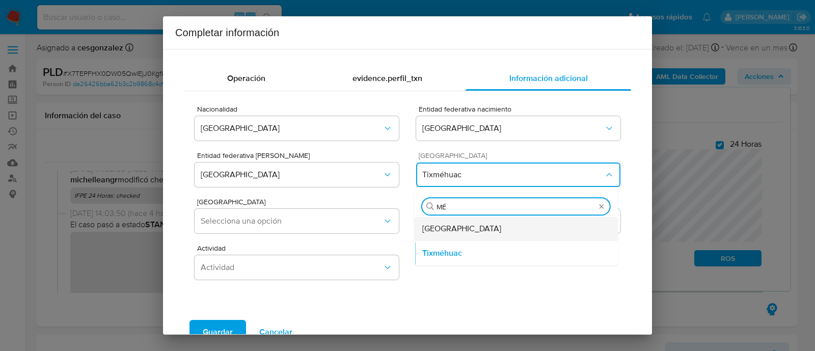
click at [483, 234] on div "Mérida" at bounding box center [515, 228] width 187 height 24
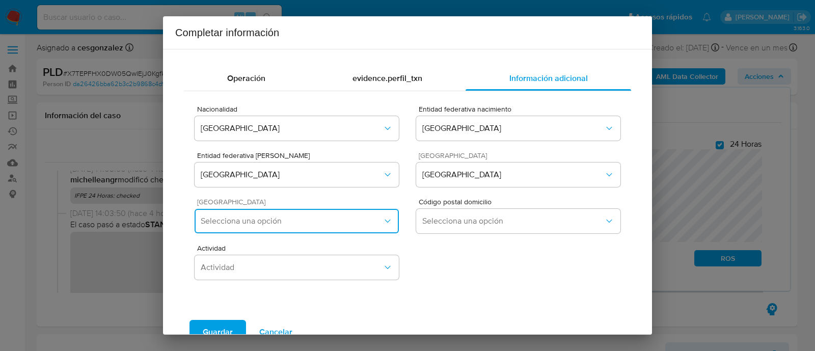
click at [345, 217] on span "Selecciona una opción" at bounding box center [292, 221] width 182 height 10
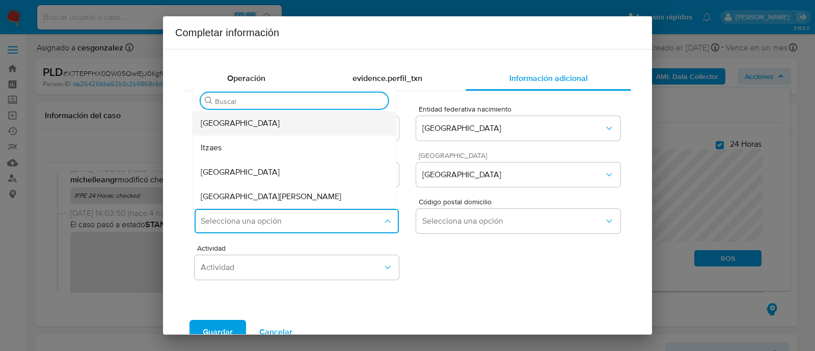
click at [233, 124] on span "Mérida Centro" at bounding box center [240, 123] width 79 height 10
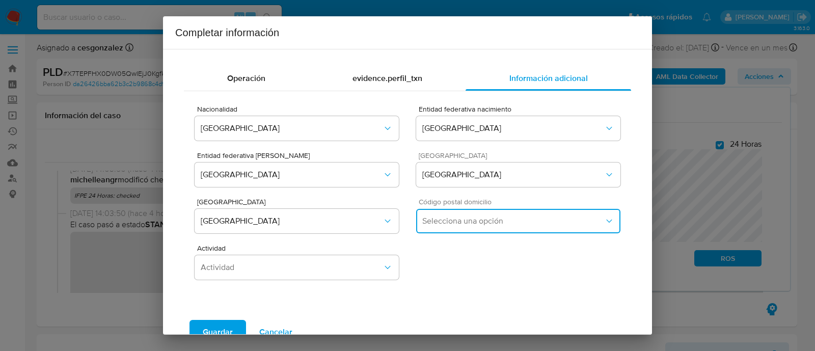
click at [440, 213] on button "Selecciona una opción" at bounding box center [518, 221] width 204 height 24
click at [444, 271] on div "97000" at bounding box center [515, 275] width 187 height 24
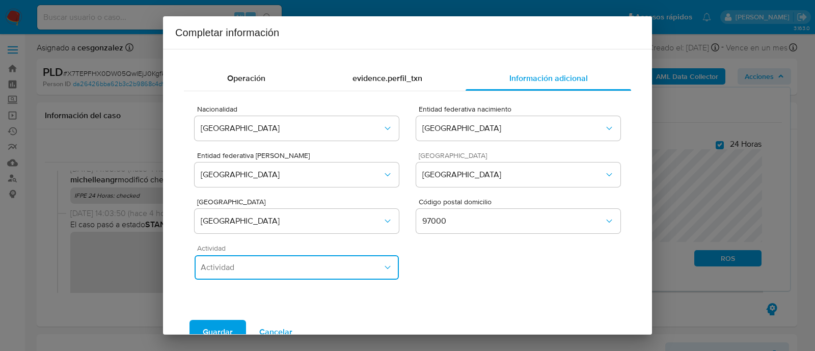
click at [369, 266] on span "Actividad" at bounding box center [292, 267] width 182 height 10
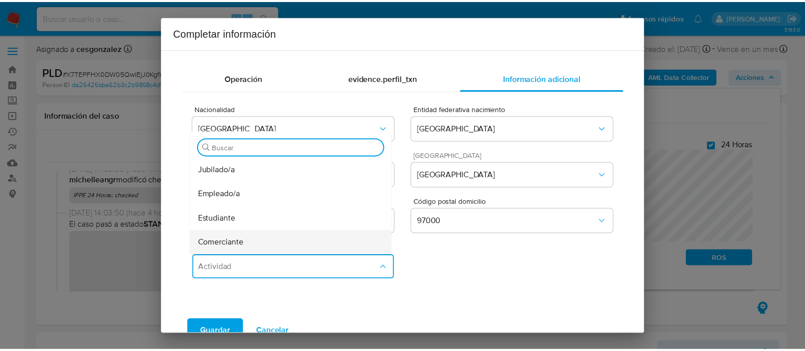
scroll to position [63, 0]
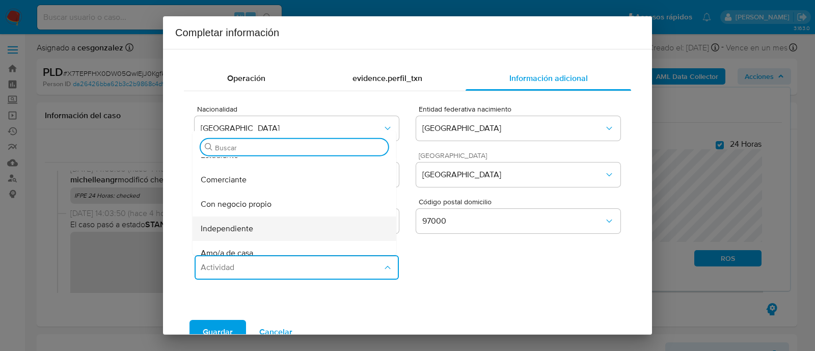
click at [271, 228] on div "Independiente" at bounding box center [294, 228] width 187 height 24
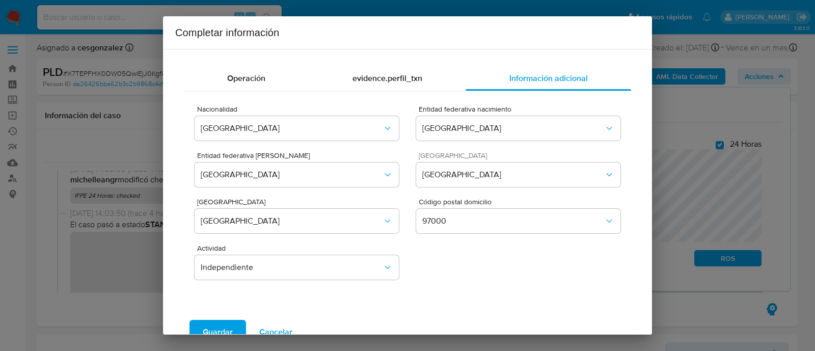
click at [227, 322] on span "Guardar" at bounding box center [218, 332] width 30 height 22
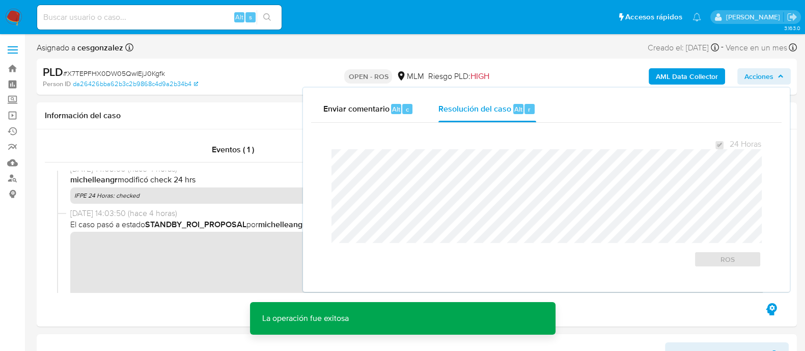
click at [115, 74] on span "# X7TEPFHX0DW05QwIEjJ0Kgfk" at bounding box center [114, 73] width 102 height 10
copy span "X7TEPFHX0DW05QwIEjJ0Kgfk"
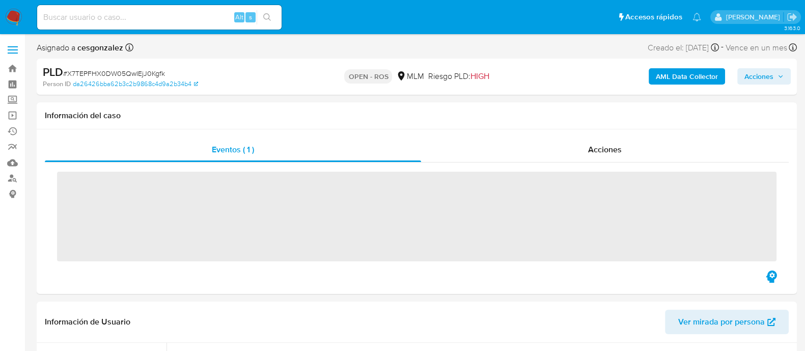
scroll to position [504, 0]
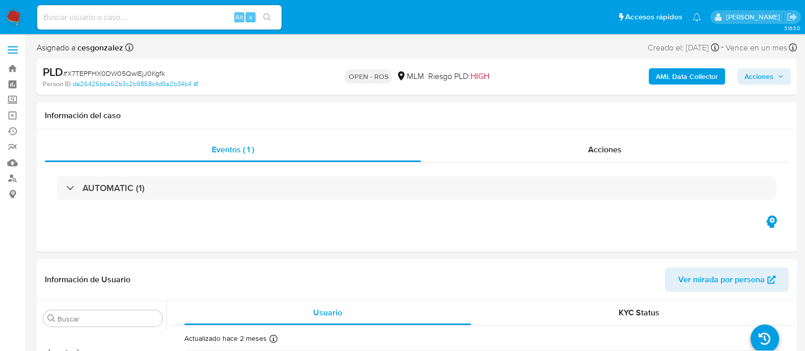
select select "10"
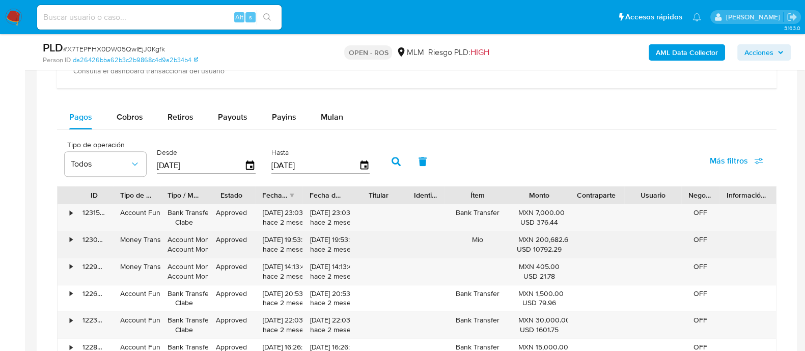
scroll to position [700, 0]
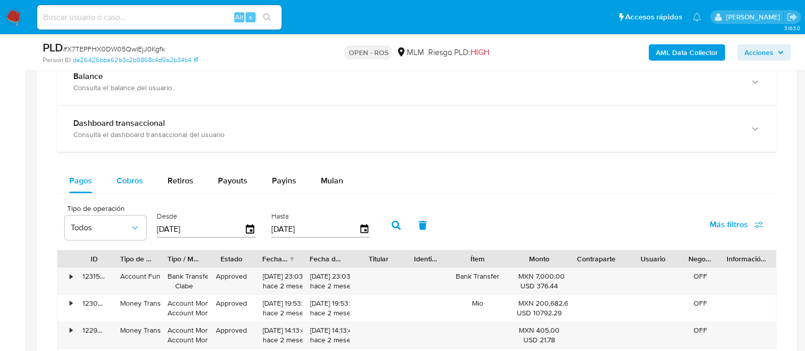
click at [133, 175] on span "Cobros" at bounding box center [130, 181] width 26 height 12
select select "10"
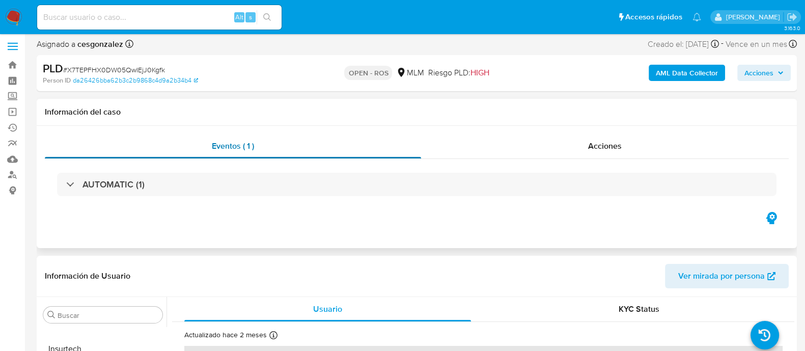
scroll to position [0, 0]
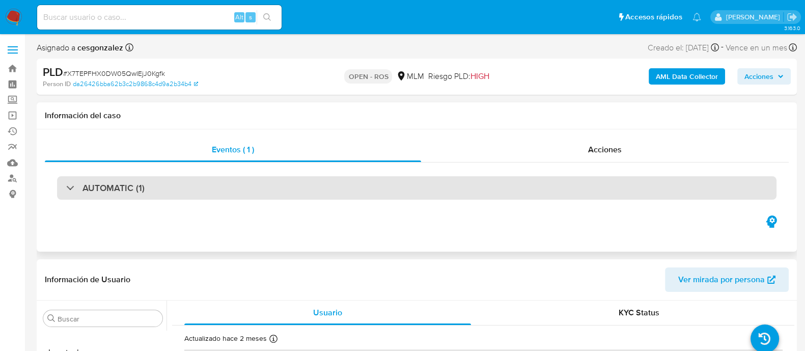
click at [148, 187] on div "AUTOMATIC (1)" at bounding box center [416, 187] width 719 height 23
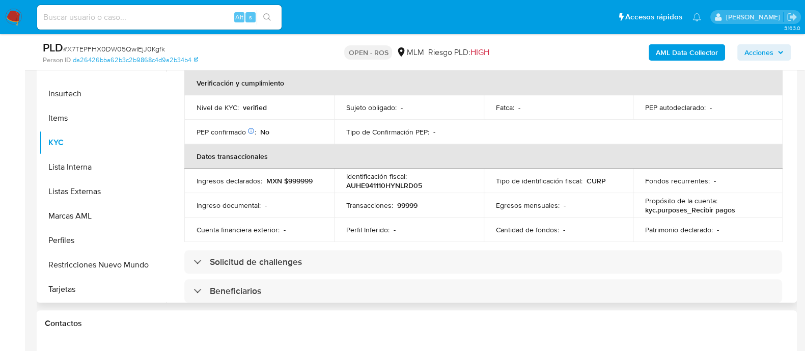
scroll to position [101, 0]
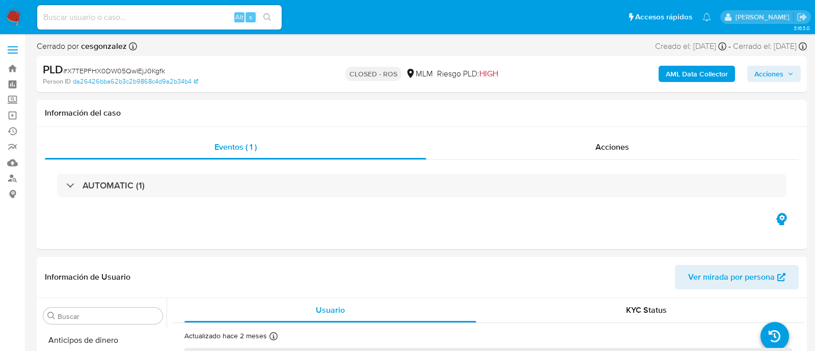
select select "10"
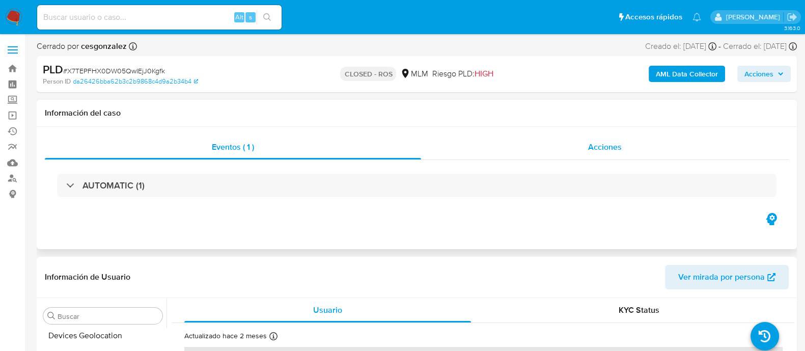
click at [606, 151] on span "Acciones" at bounding box center [605, 147] width 34 height 12
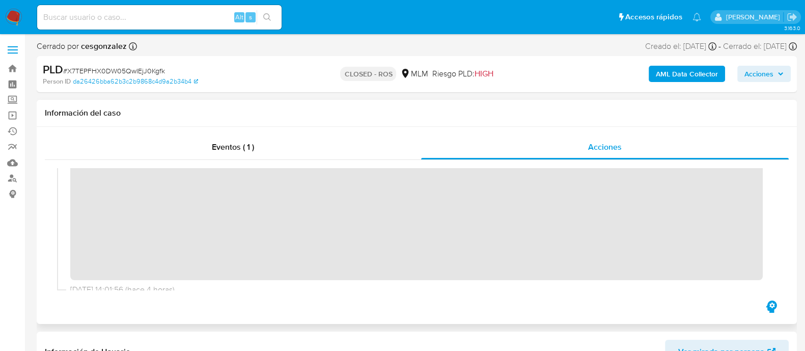
scroll to position [457, 0]
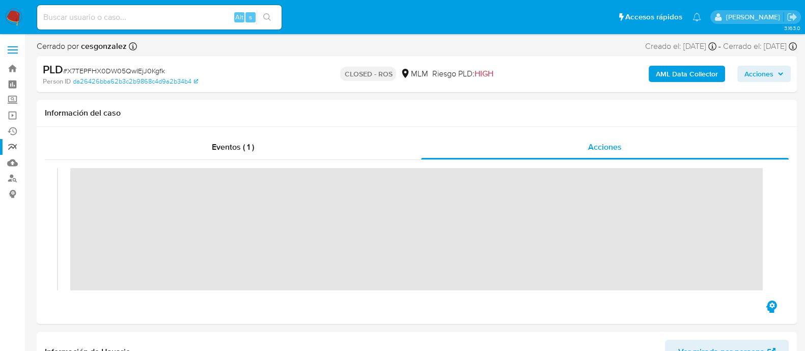
click at [12, 148] on link "Reportes" at bounding box center [60, 147] width 121 height 16
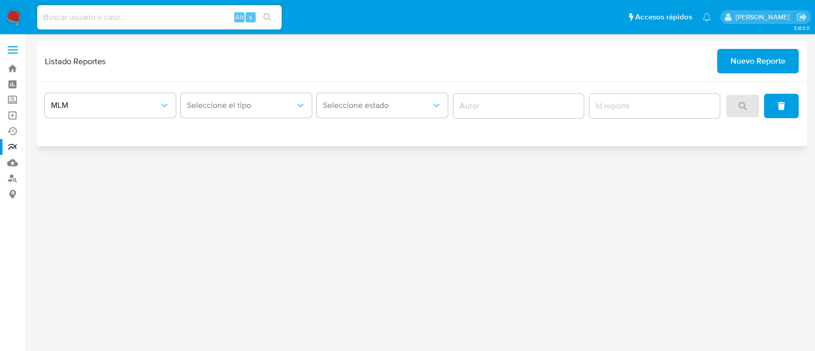
click at [792, 58] on button "Nuevo Reporte" at bounding box center [757, 61] width 81 height 24
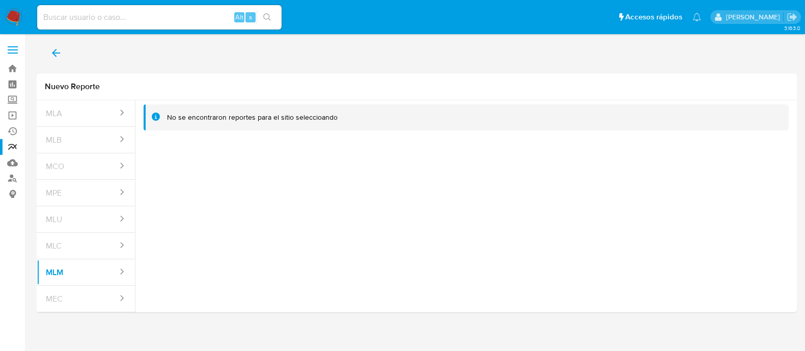
click at [54, 49] on icon "back" at bounding box center [56, 53] width 12 height 12
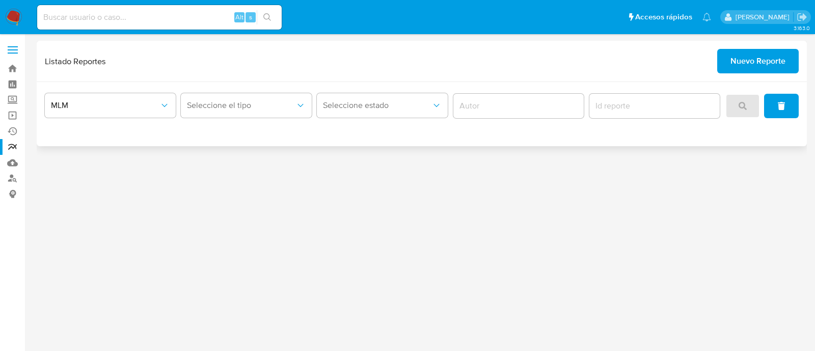
click at [727, 63] on button "Nuevo Reporte" at bounding box center [757, 61] width 81 height 24
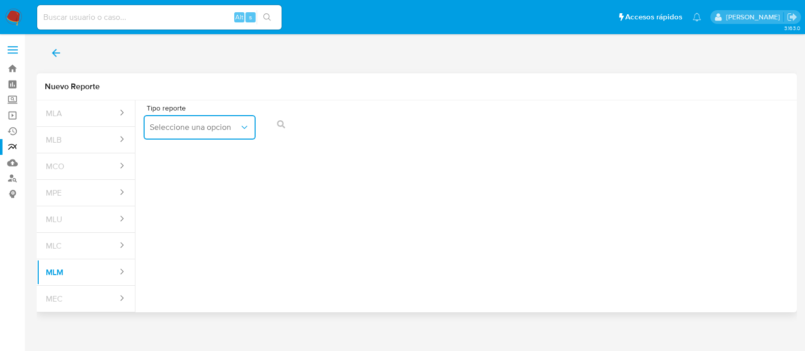
click at [245, 131] on icon "report-types" at bounding box center [244, 127] width 10 height 10
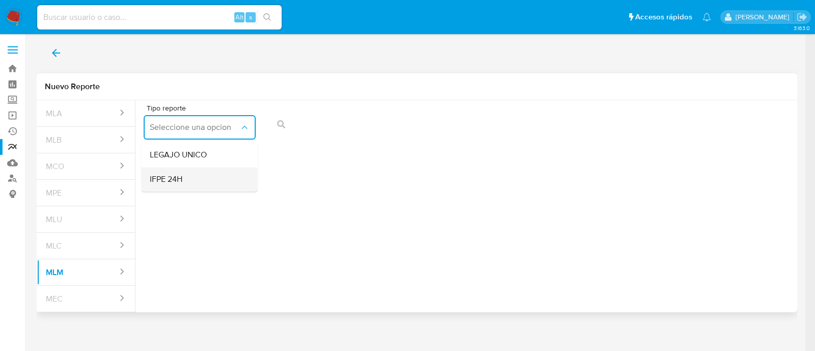
click at [180, 180] on span "IFPE 24H" at bounding box center [166, 179] width 33 height 10
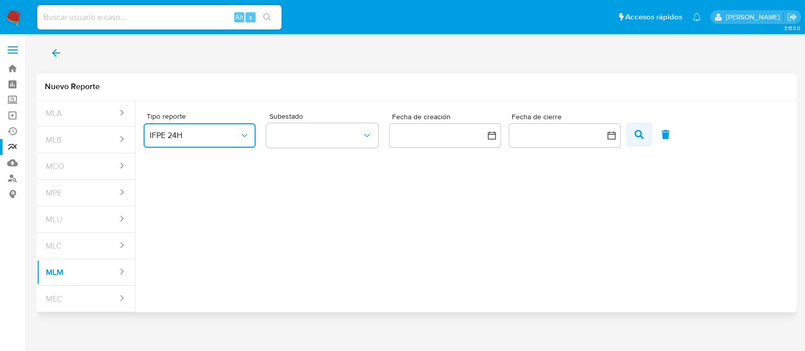
click at [634, 136] on icon "button" at bounding box center [638, 134] width 9 height 9
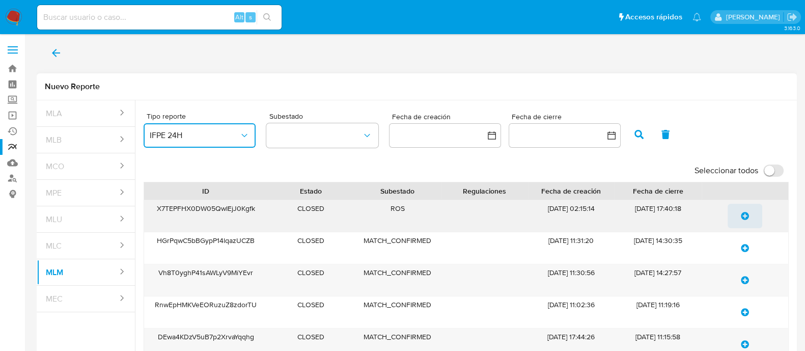
click at [745, 216] on icon "update-list" at bounding box center [745, 216] width 8 height 8
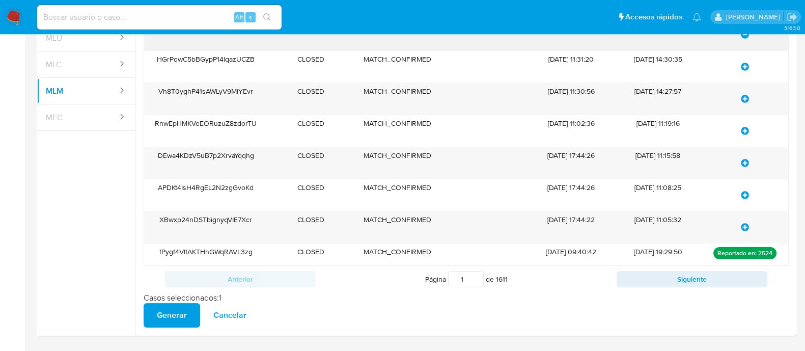
scroll to position [208, 0]
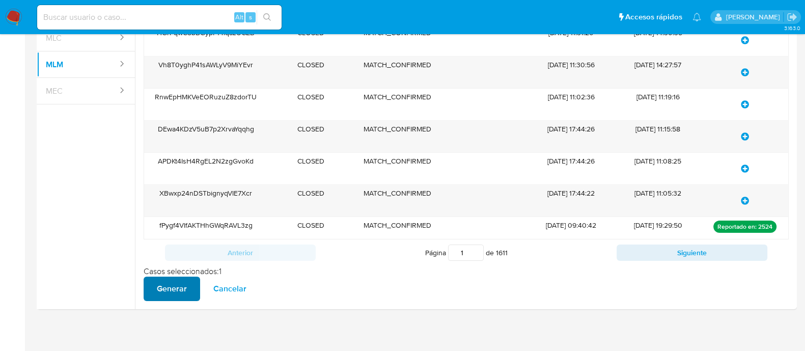
click at [169, 287] on span "Generar" at bounding box center [172, 288] width 30 height 22
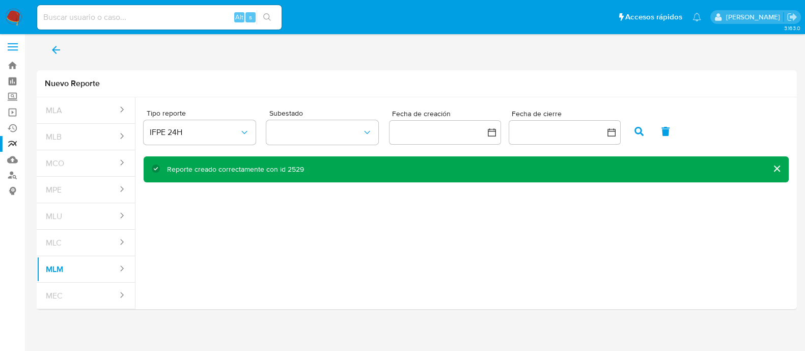
click at [59, 46] on icon "back" at bounding box center [56, 50] width 12 height 12
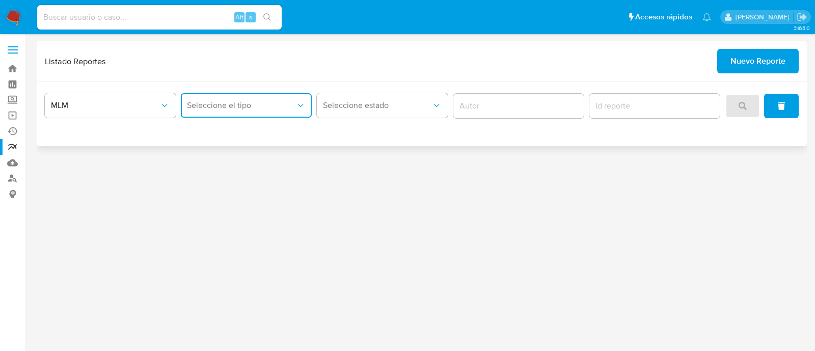
click at [292, 109] on span "Seleccione el tipo" at bounding box center [241, 105] width 108 height 10
click at [235, 157] on div "IFPE 24H" at bounding box center [243, 157] width 113 height 24
click at [753, 103] on button "search" at bounding box center [742, 106] width 35 height 24
click at [263, 110] on button "Seleccione el tipo" at bounding box center [246, 105] width 131 height 24
click at [216, 156] on span "IFPE 24H" at bounding box center [203, 157] width 33 height 10
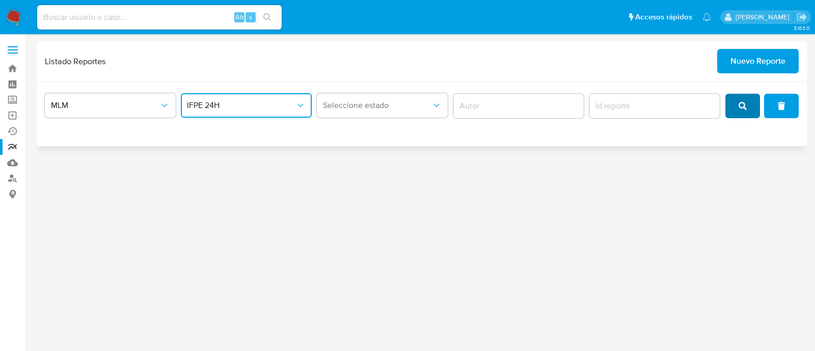
click at [740, 105] on icon "search" at bounding box center [742, 106] width 8 height 8
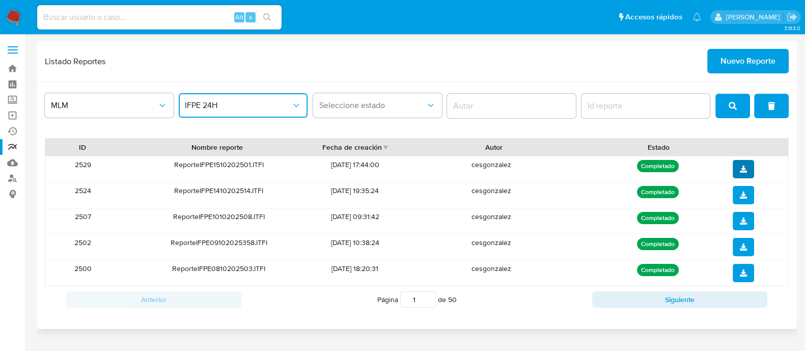
click at [740, 175] on span "download" at bounding box center [743, 169] width 7 height 16
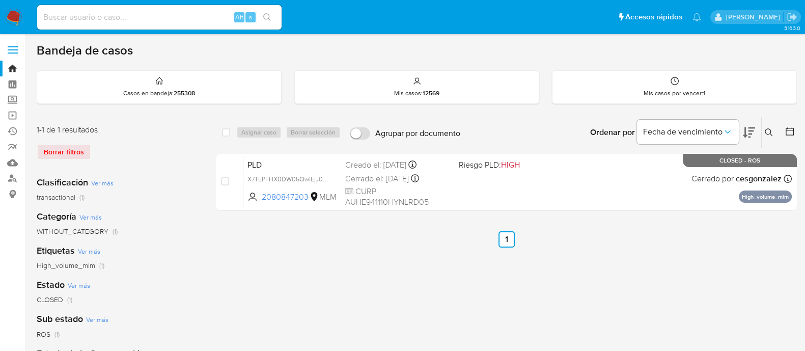
click at [12, 13] on img at bounding box center [13, 17] width 17 height 17
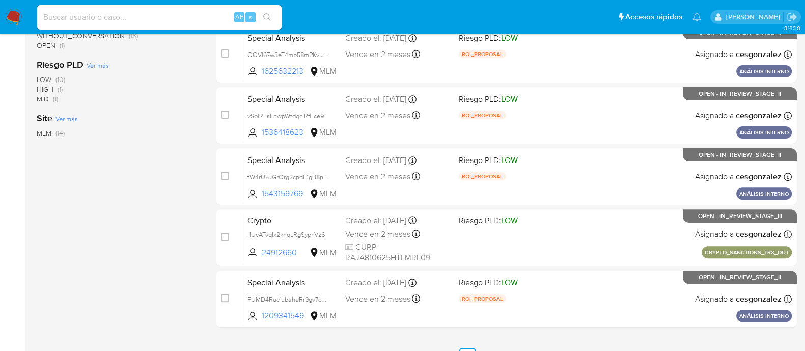
scroll to position [488, 0]
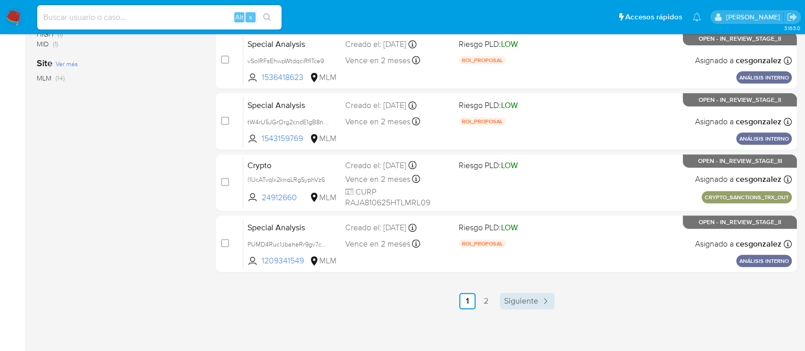
click at [524, 298] on span "Siguiente" at bounding box center [521, 301] width 34 height 8
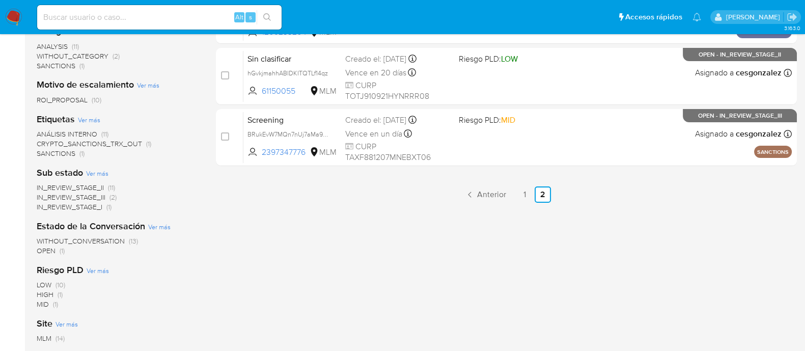
scroll to position [184, 0]
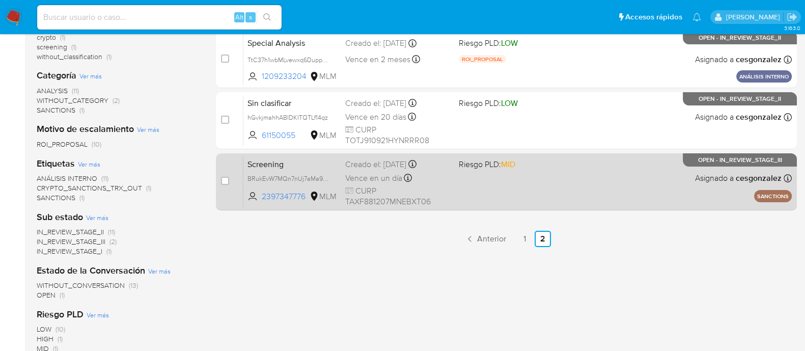
click at [392, 187] on span "CURP TAXF881207MNEBXT06" at bounding box center [397, 196] width 105 height 22
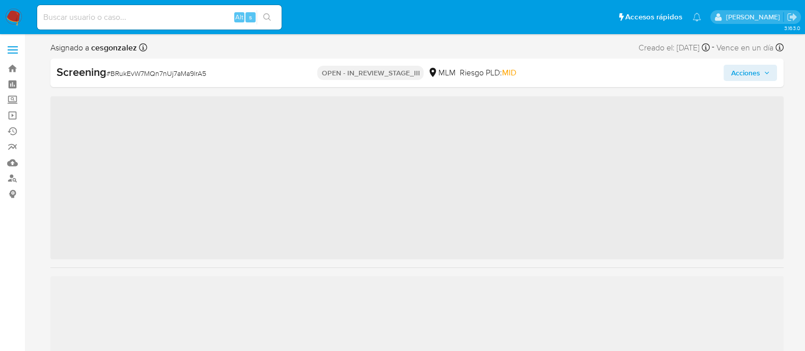
scroll to position [504, 0]
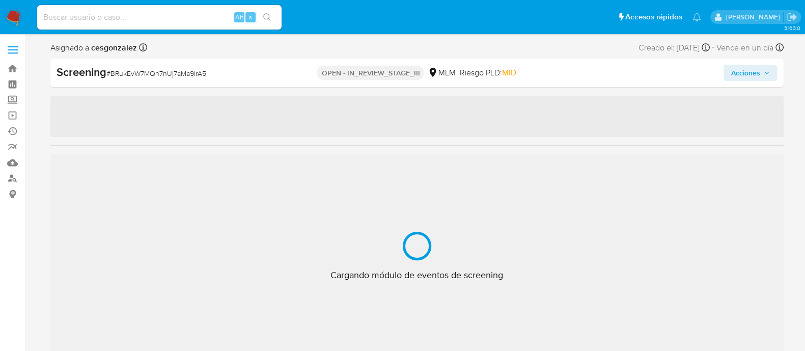
select select "10"
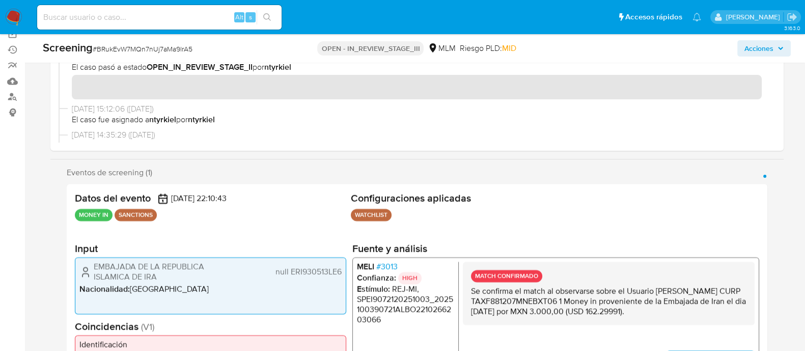
scroll to position [61, 0]
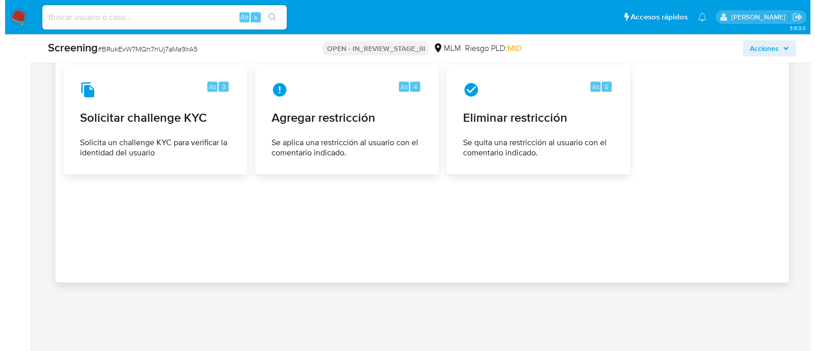
scroll to position [1716, 0]
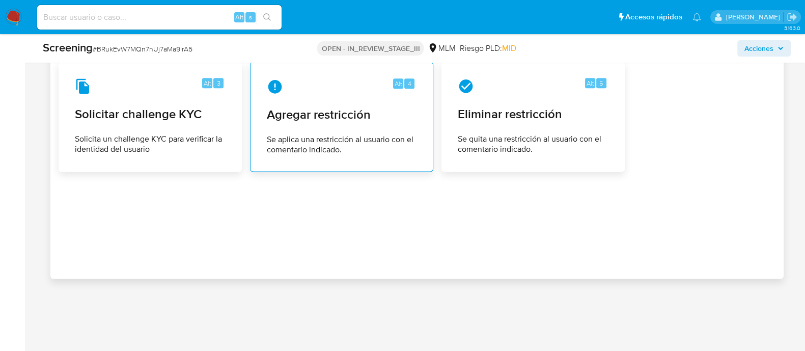
click at [322, 113] on span "Agregar restricción" at bounding box center [342, 114] width 150 height 15
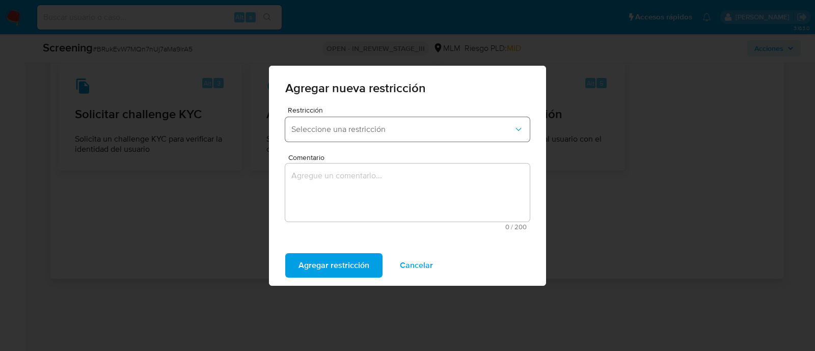
click at [461, 134] on button "Seleccione una restricción" at bounding box center [407, 129] width 244 height 24
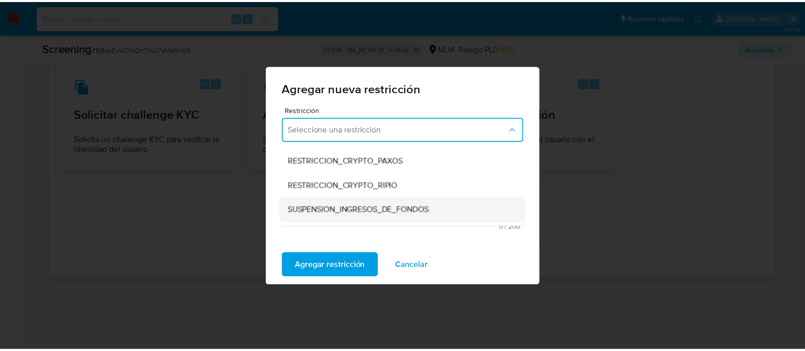
scroll to position [173, 0]
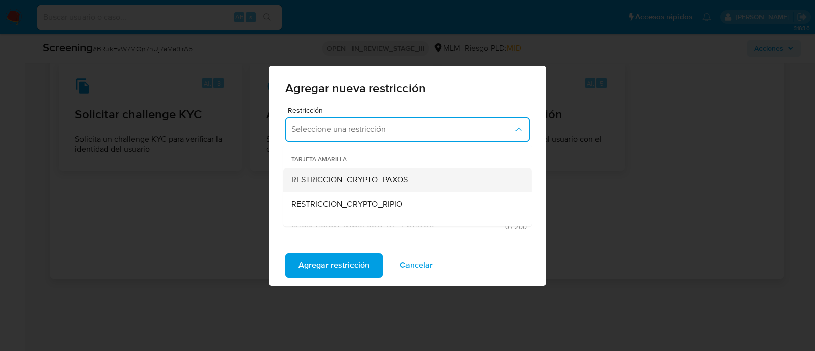
click at [441, 177] on div "RESTRICCION_CRYPTO_PAXOS" at bounding box center [404, 180] width 226 height 24
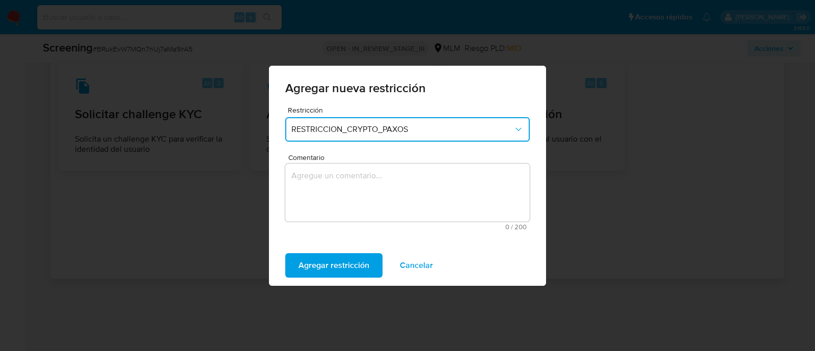
click at [403, 179] on textarea "Comentario" at bounding box center [407, 192] width 244 height 58
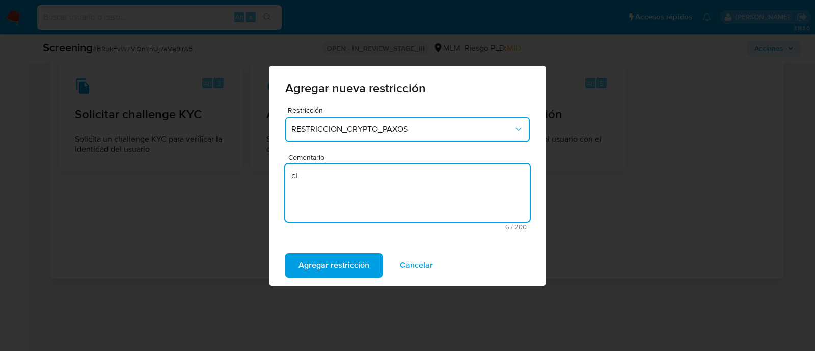
type textarea "c"
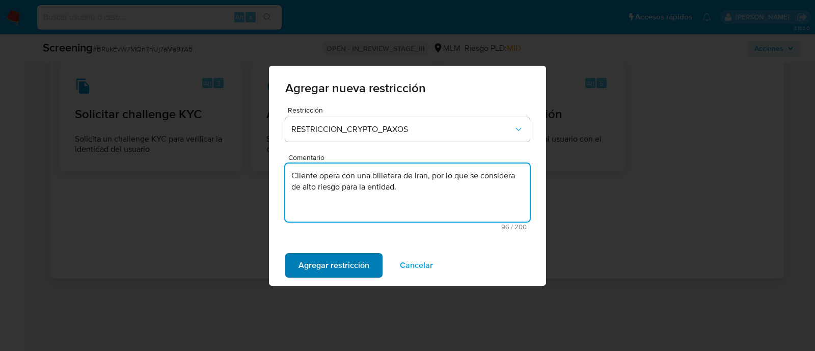
type textarea "Cliente opera con una billetera de Iran, por lo que se considera de alto riesgo…"
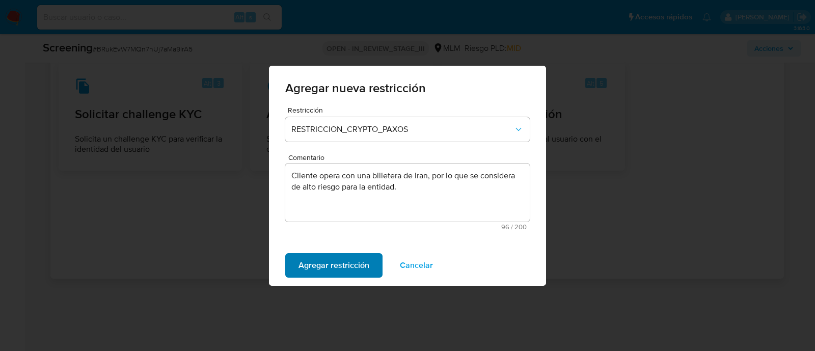
click at [349, 270] on span "Agregar restricción" at bounding box center [333, 265] width 71 height 22
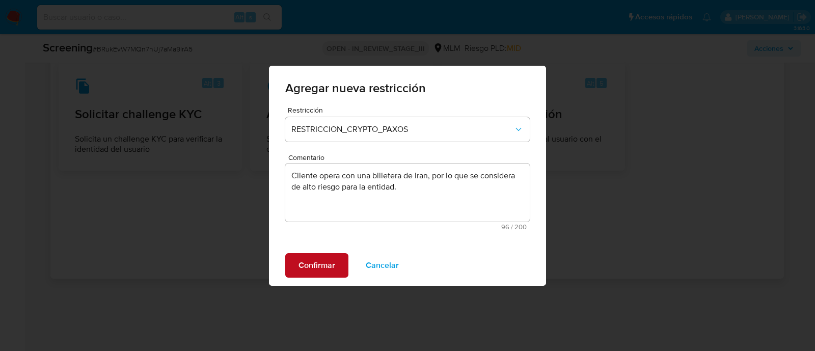
click at [325, 262] on span "Confirmar" at bounding box center [316, 265] width 37 height 22
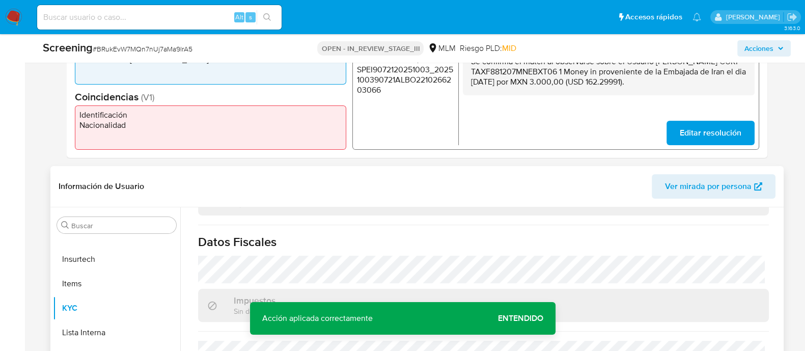
scroll to position [0, 0]
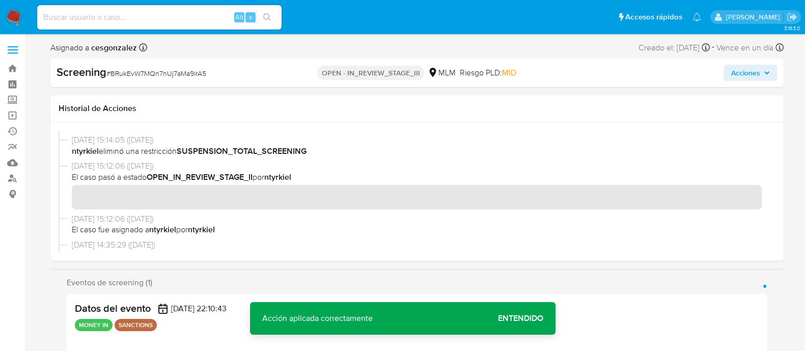
click at [745, 75] on span "Acciones" at bounding box center [745, 73] width 29 height 16
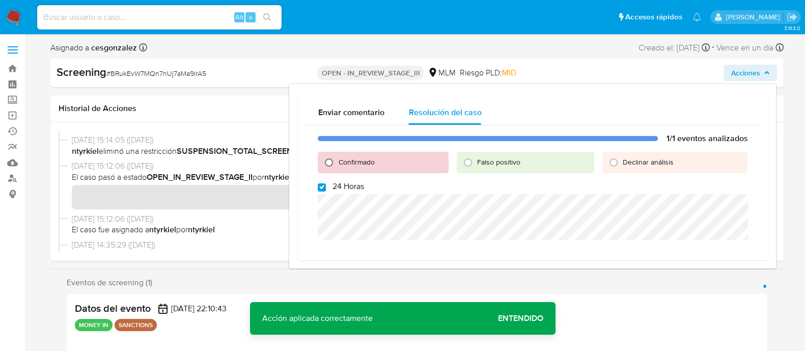
click at [329, 163] on input "Confirmado" at bounding box center [329, 162] width 16 height 16
radio input "true"
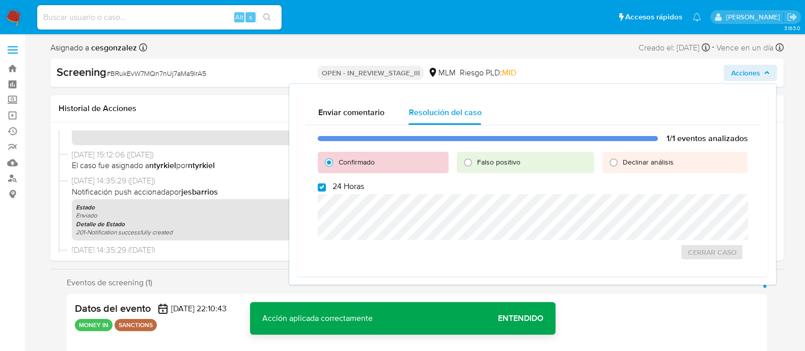
scroll to position [636, 0]
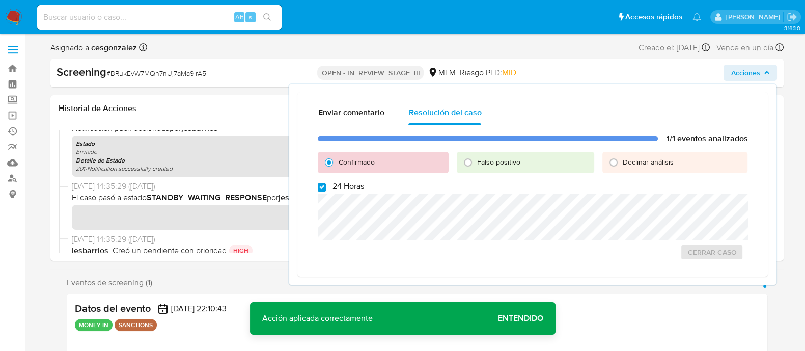
click at [324, 187] on input "24 Horas" at bounding box center [322, 187] width 8 height 8
checkbox input "false"
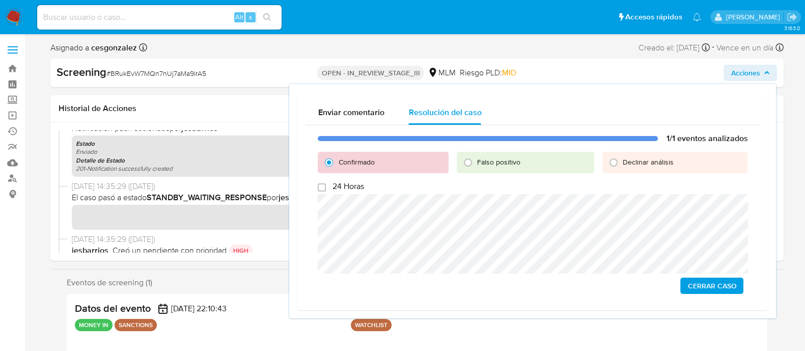
click at [713, 285] on span "Cerrar Caso" at bounding box center [711, 286] width 49 height 14
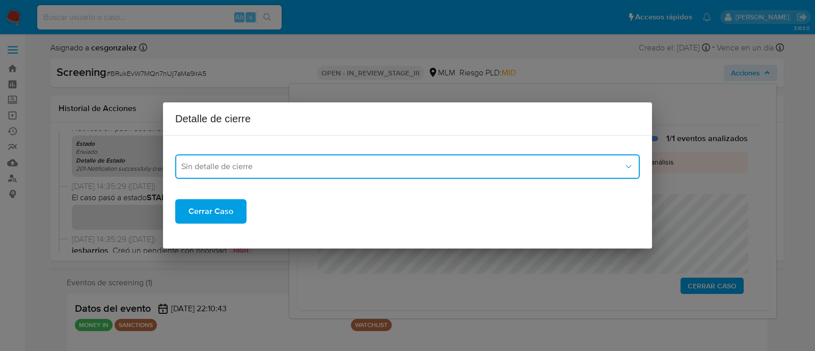
click at [326, 165] on span "Sin detalle de cierre" at bounding box center [402, 166] width 442 height 10
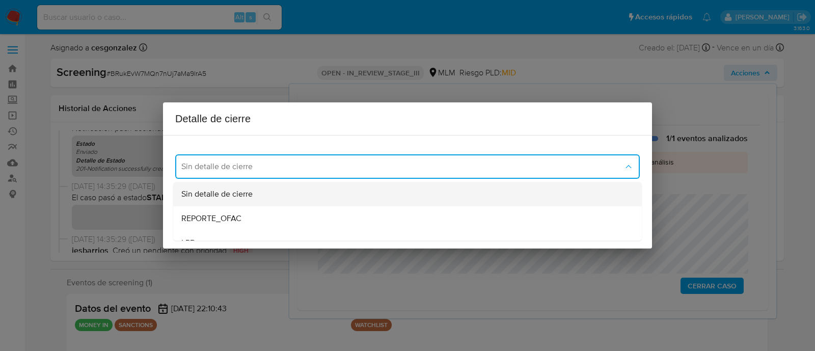
click at [254, 195] on div "Sin detalle de cierre" at bounding box center [407, 194] width 452 height 24
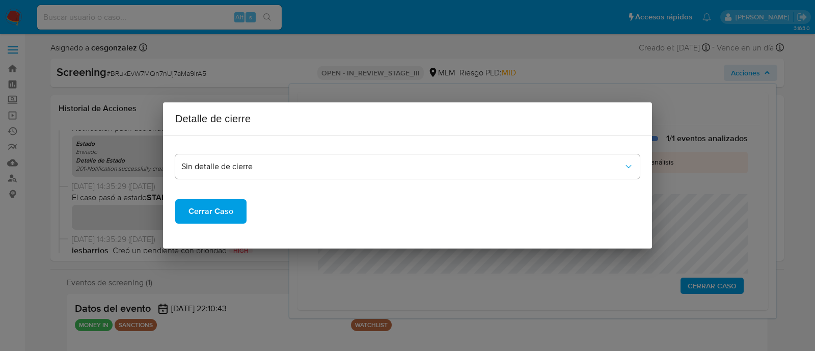
click at [206, 213] on span "Cerrar Caso" at bounding box center [210, 211] width 45 height 22
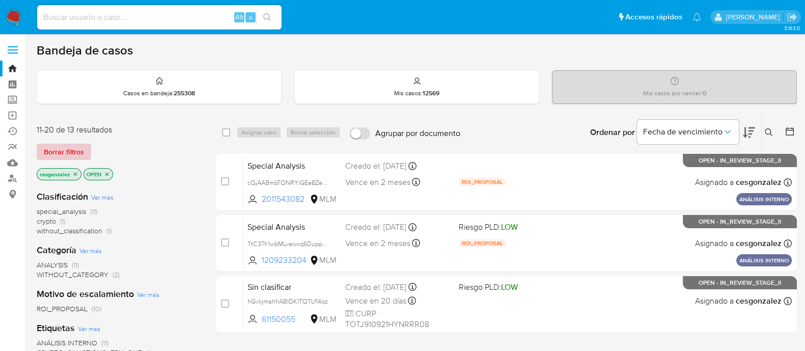
click at [81, 147] on span "Borrar filtros" at bounding box center [64, 152] width 40 height 14
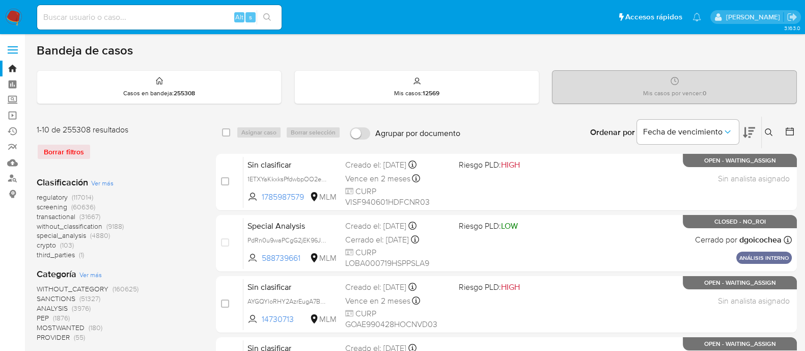
click at [53, 204] on span "screening" at bounding box center [52, 207] width 31 height 10
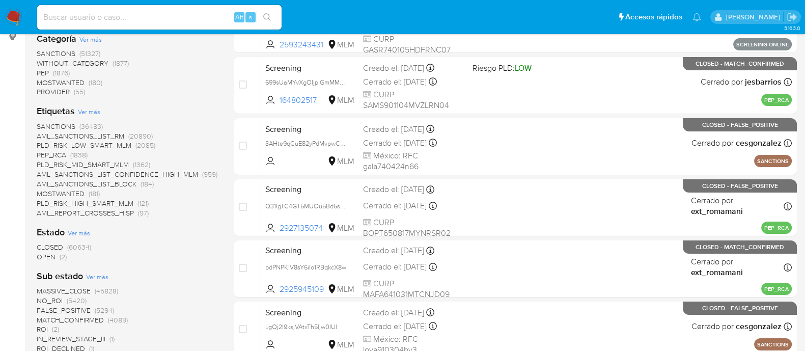
scroll to position [191, 0]
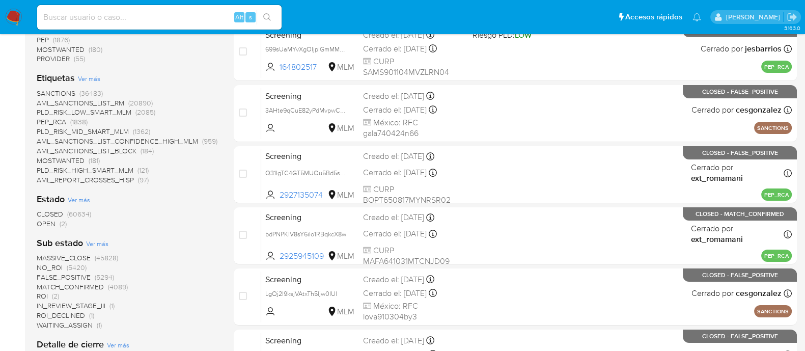
click at [47, 223] on span "OPEN" at bounding box center [46, 223] width 19 height 10
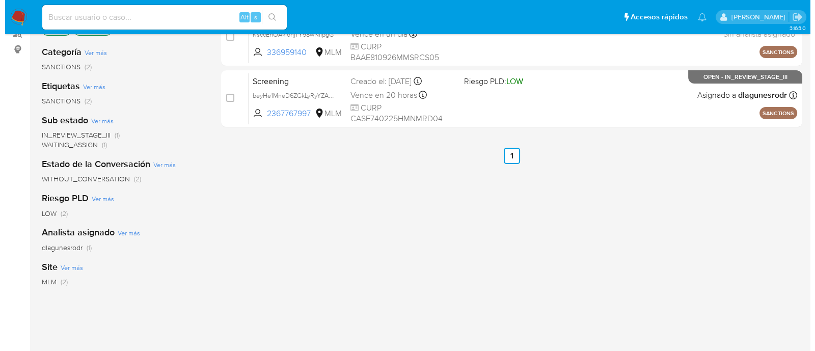
scroll to position [63, 0]
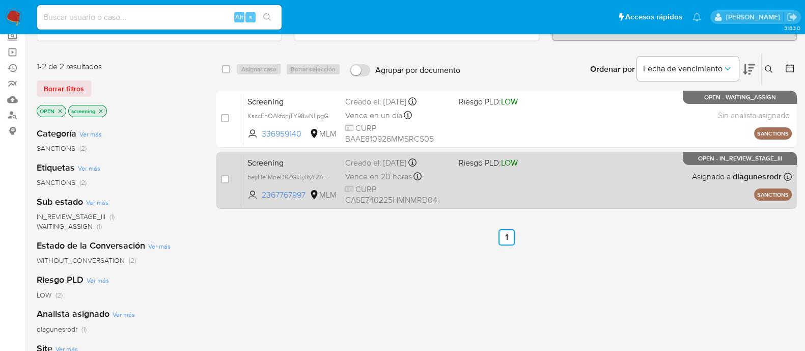
click at [236, 179] on div "case-item-checkbox No es posible asignar el caso" at bounding box center [232, 179] width 22 height 51
click at [228, 180] on input "checkbox" at bounding box center [225, 179] width 8 height 8
checkbox input "true"
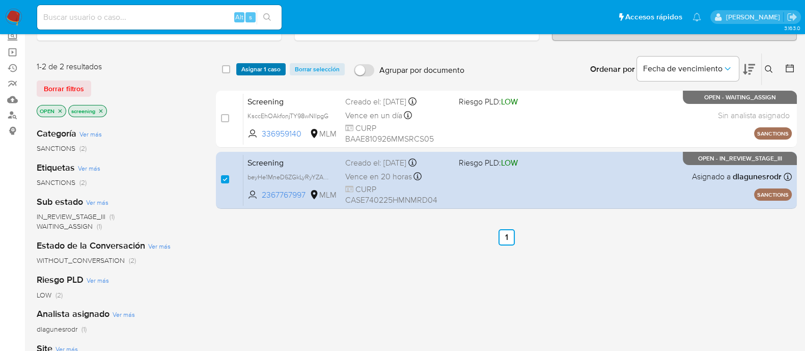
click at [266, 65] on span "Asignar 1 caso" at bounding box center [260, 69] width 39 height 10
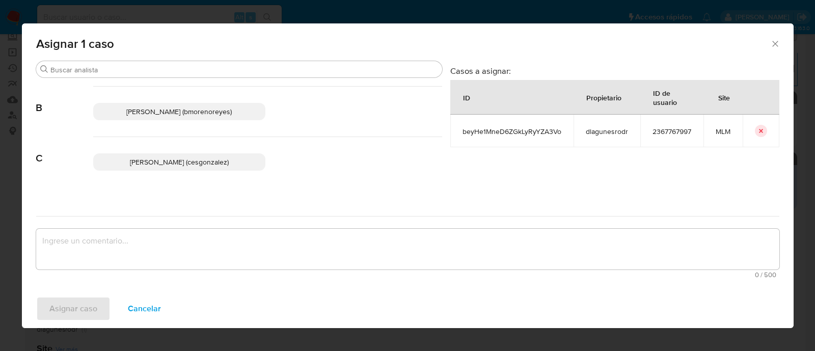
click at [208, 163] on span "Cesar Gonzalez (cesgonzalez)" at bounding box center [179, 162] width 99 height 10
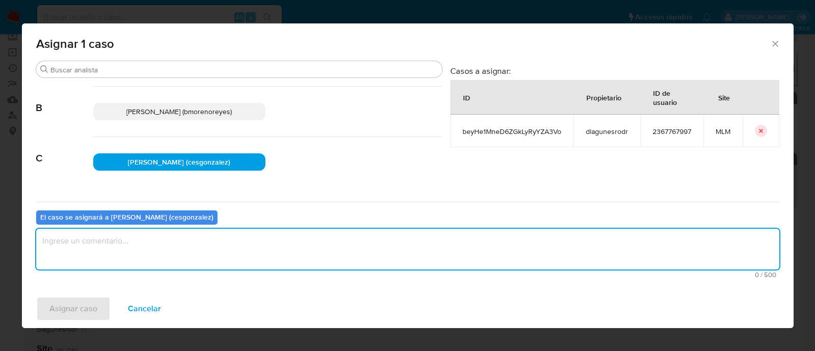
click at [109, 256] on textarea "assign-modal" at bounding box center [407, 249] width 743 height 41
click at [90, 302] on span "Asignar caso" at bounding box center [73, 308] width 48 height 22
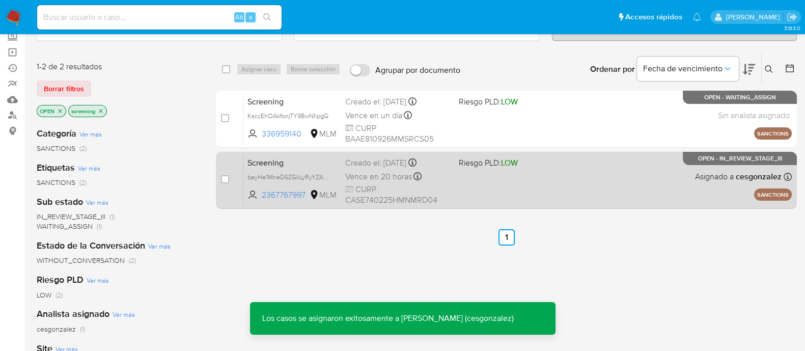
click at [458, 189] on div "Screening beyHe1MneD6ZGkLyRyYZA3Vo 2367767997 MLM Riesgo PLD: LOW Creado el: 15…" at bounding box center [517, 179] width 548 height 51
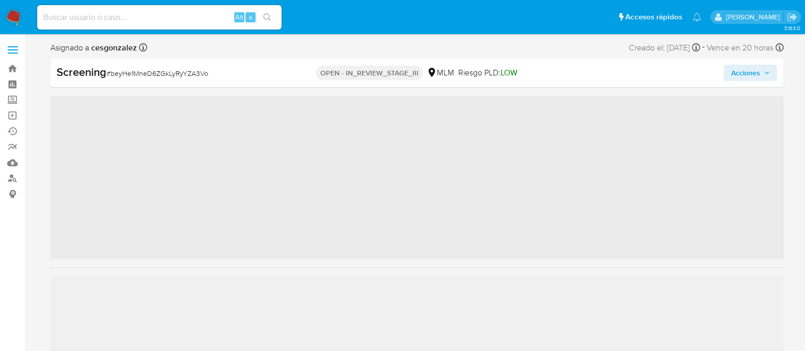
scroll to position [504, 0]
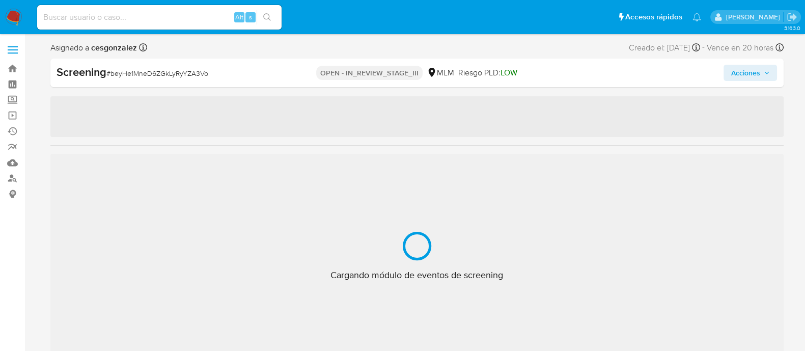
select select "10"
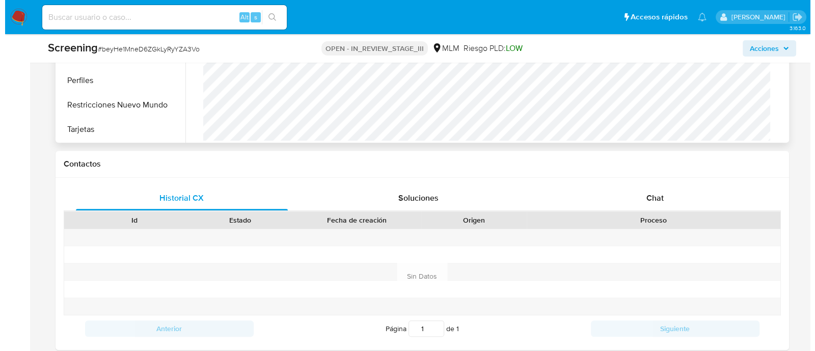
scroll to position [579, 0]
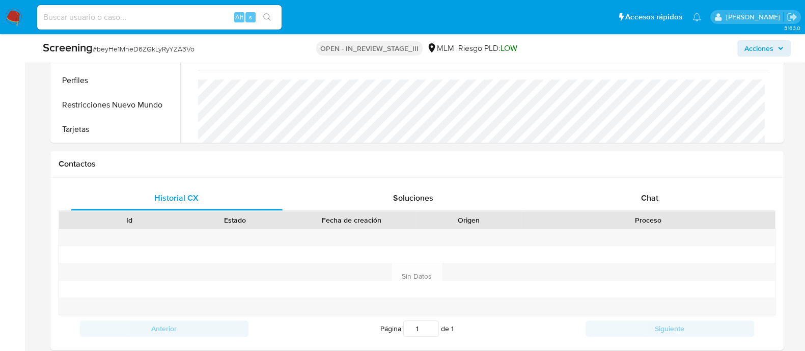
click at [759, 49] on span "Acciones" at bounding box center [758, 48] width 29 height 16
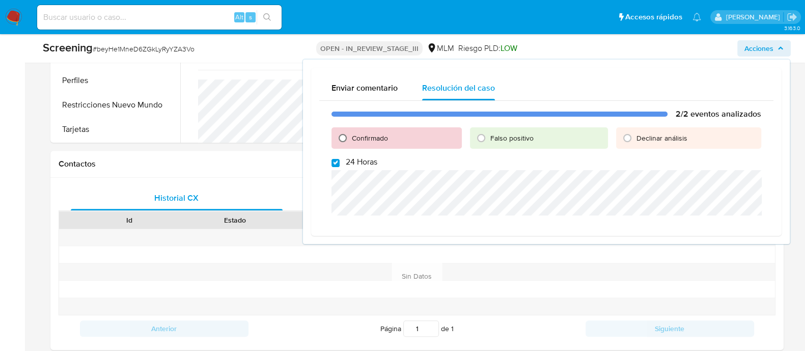
click at [341, 139] on input "Confirmado" at bounding box center [343, 138] width 16 height 16
radio input "true"
drag, startPoint x: 339, startPoint y: 162, endPoint x: 341, endPoint y: 169, distance: 7.1
click at [339, 163] on input "24 Horas" at bounding box center [335, 163] width 8 height 8
checkbox input "false"
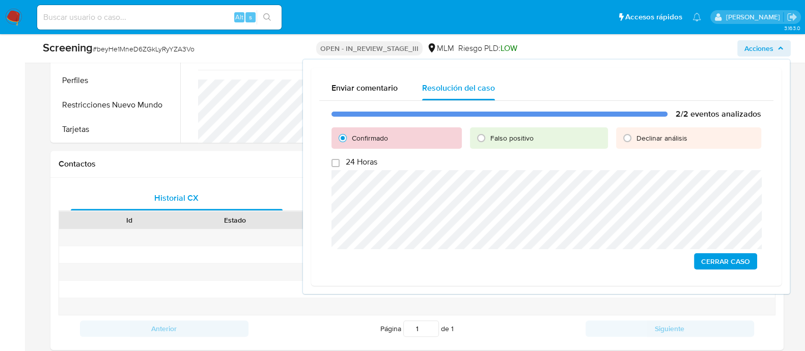
click at [713, 258] on span "Cerrar Caso" at bounding box center [725, 261] width 49 height 14
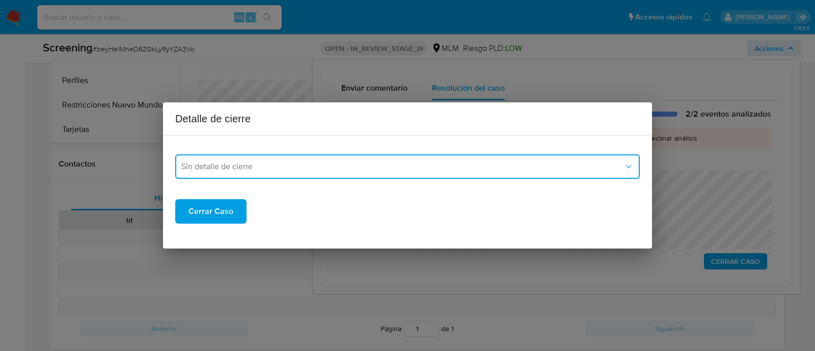
click at [335, 163] on span "Sin detalle de cierre" at bounding box center [402, 166] width 442 height 10
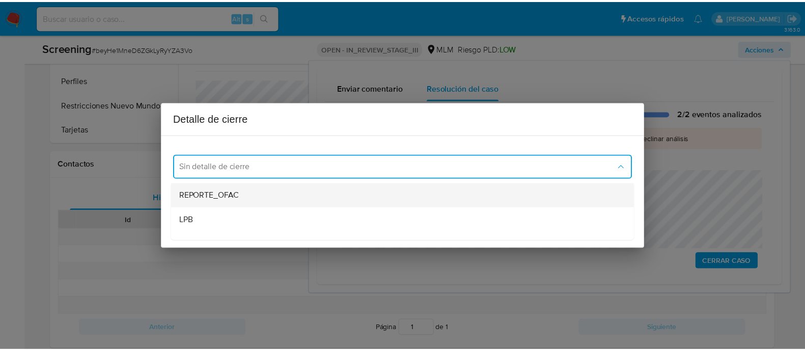
scroll to position [58, 0]
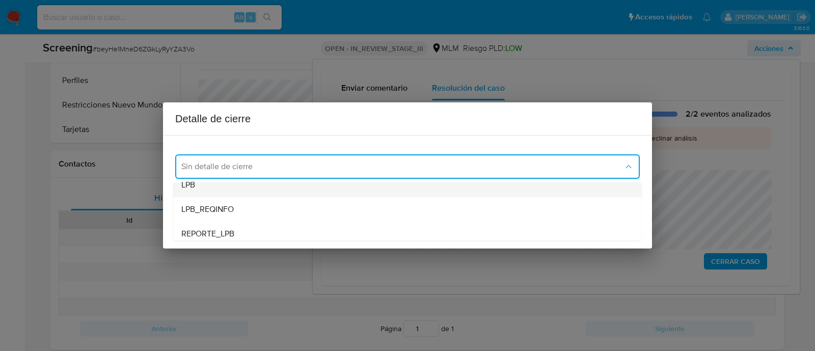
click at [217, 189] on div "LPB" at bounding box center [407, 185] width 452 height 24
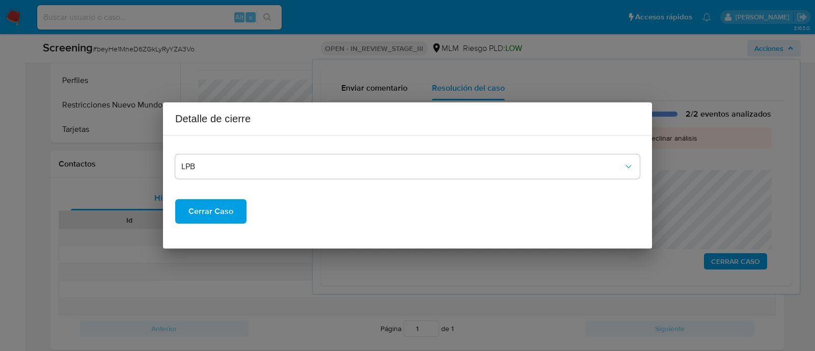
click at [210, 214] on span "Cerrar Caso" at bounding box center [210, 211] width 45 height 22
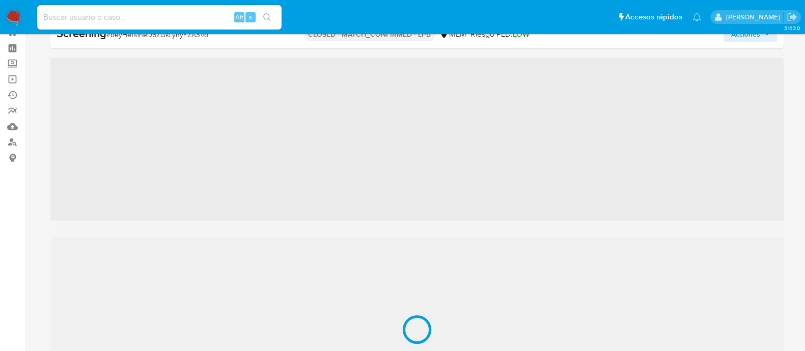
scroll to position [503, 0]
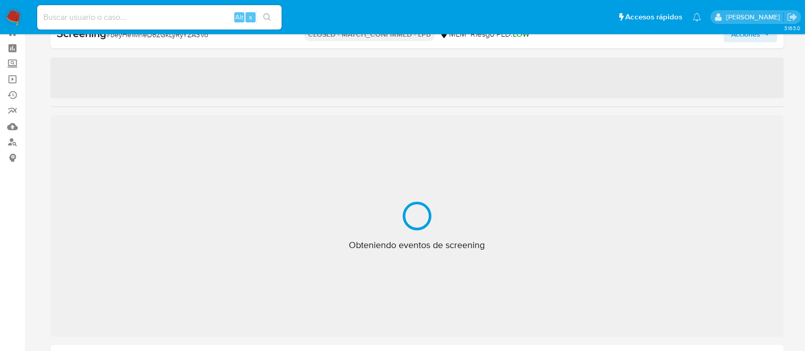
select select "10"
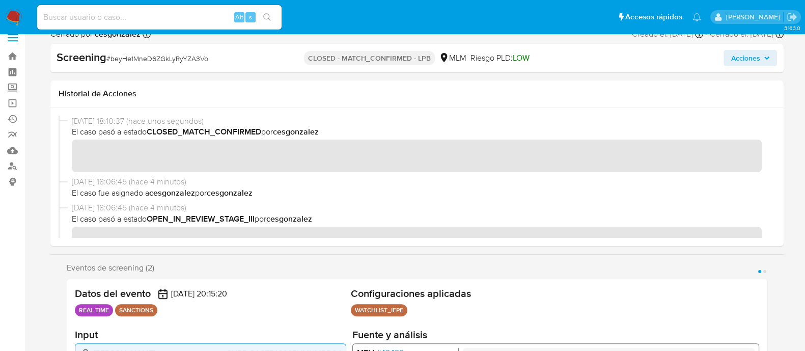
scroll to position [0, 0]
